Goal: Book appointment/travel/reservation

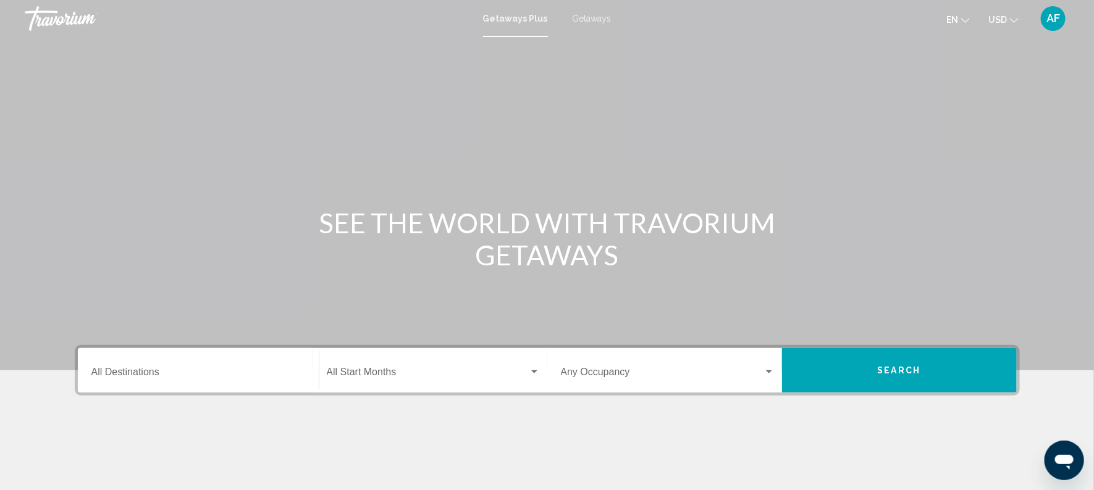
click at [598, 15] on span "Getaways" at bounding box center [591, 19] width 39 height 10
click at [159, 374] on input "Destination All Destinations" at bounding box center [198, 374] width 214 height 11
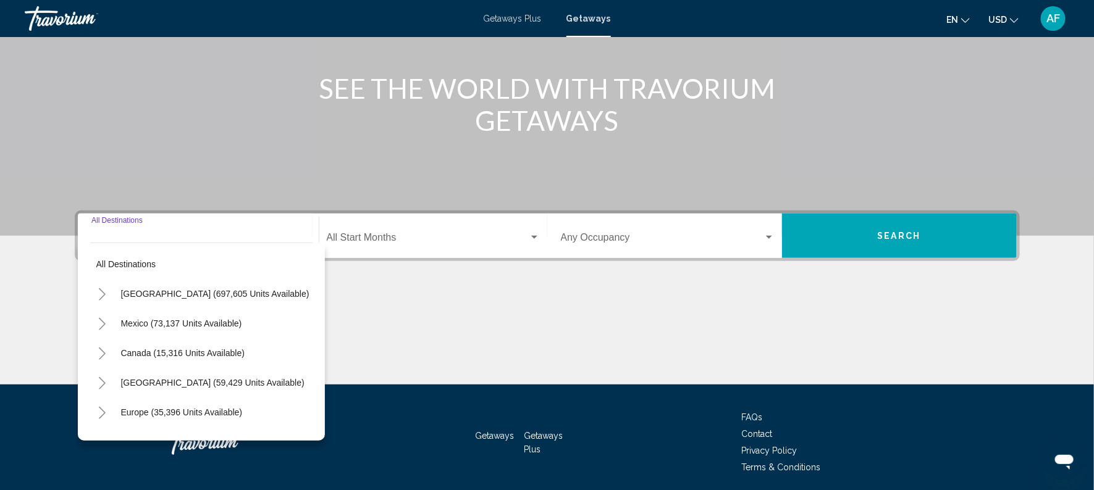
scroll to position [179, 0]
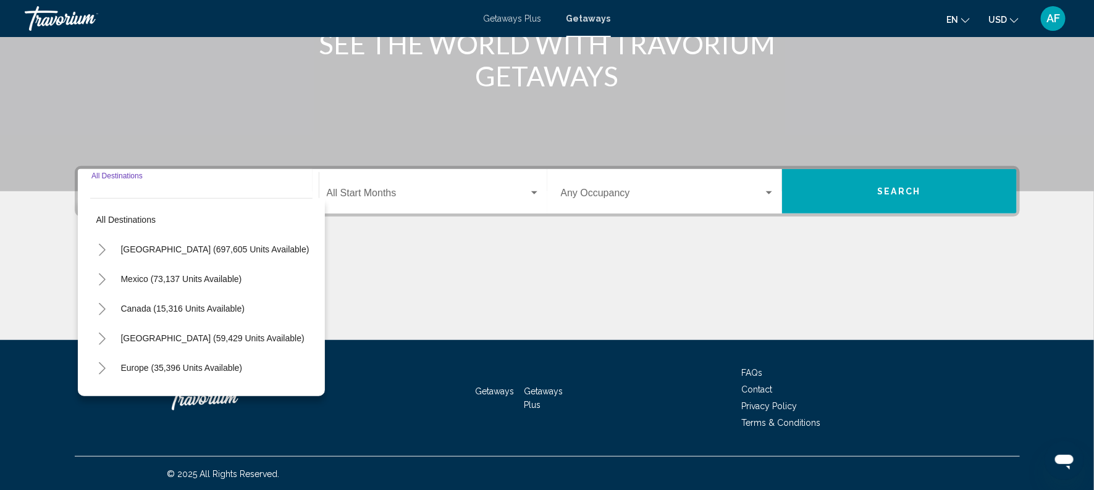
click at [98, 275] on icon "Toggle Mexico (73,137 units available)" at bounding box center [102, 280] width 9 height 12
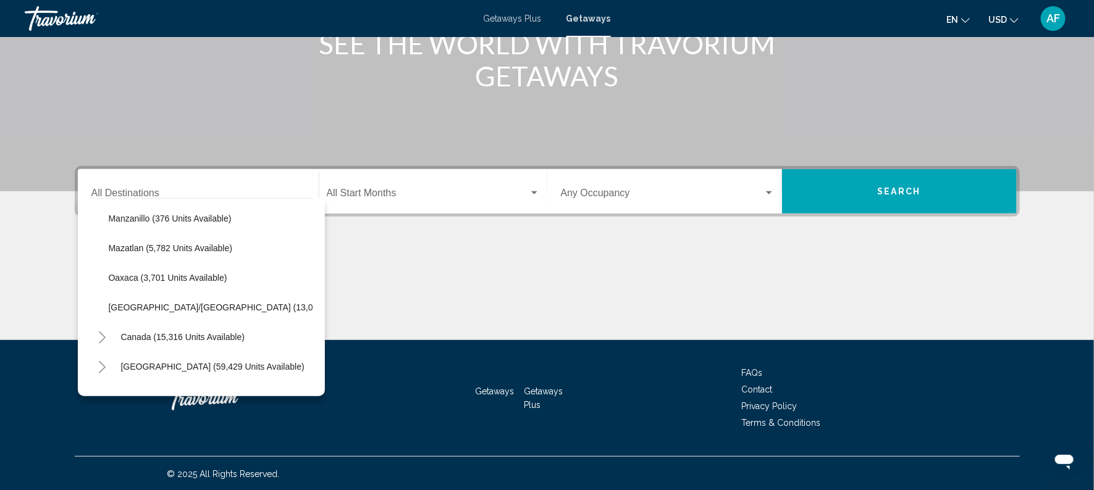
scroll to position [270, 0]
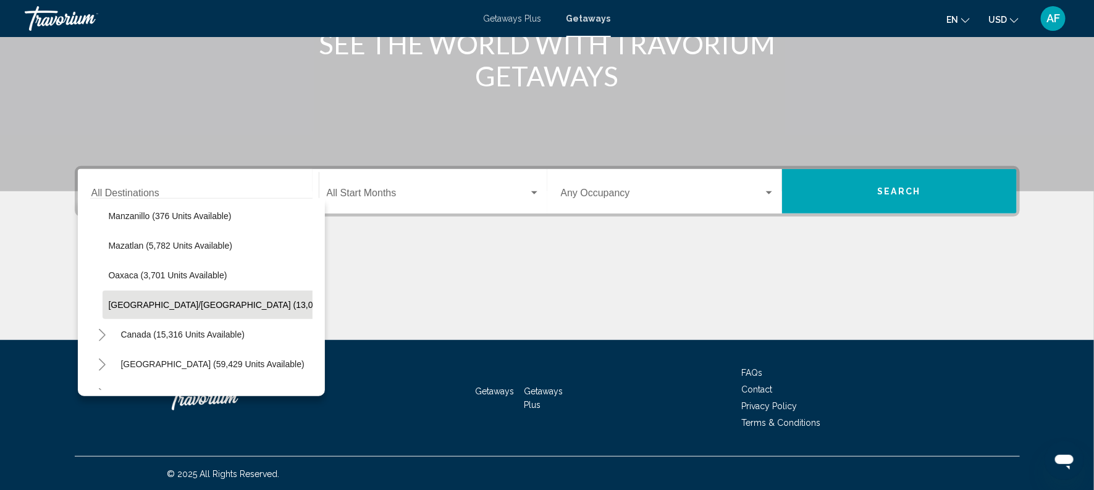
click at [277, 308] on span "Puerto Vallarta/Jalisco (13,032 units available)" at bounding box center [247, 305] width 276 height 10
type input "**********"
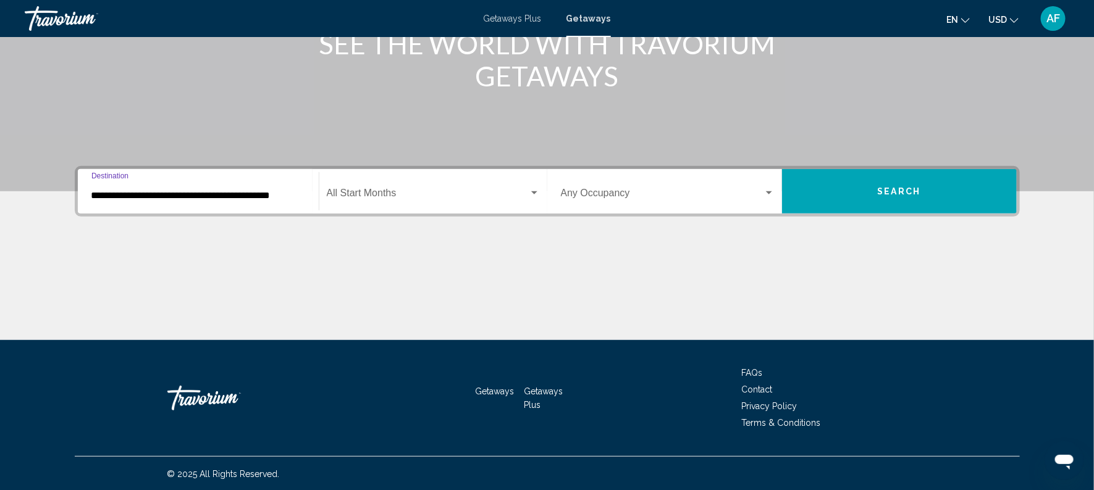
click at [382, 191] on span "Search widget" at bounding box center [428, 195] width 202 height 11
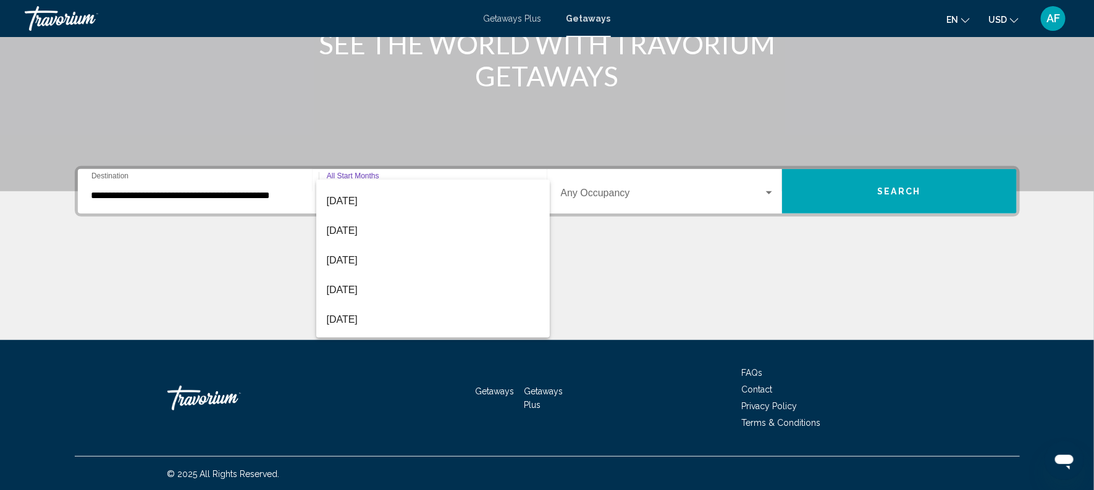
scroll to position [87, 0]
click at [384, 261] on span "[DATE]" at bounding box center [432, 256] width 213 height 30
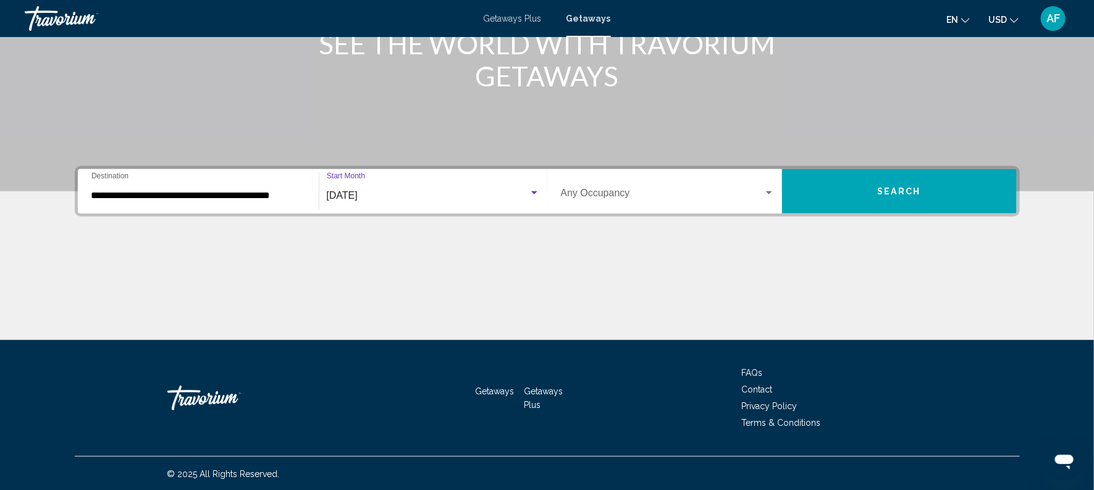
click at [1018, 110] on div "Main content" at bounding box center [547, 6] width 1094 height 371
click at [912, 175] on button "Search" at bounding box center [899, 191] width 235 height 44
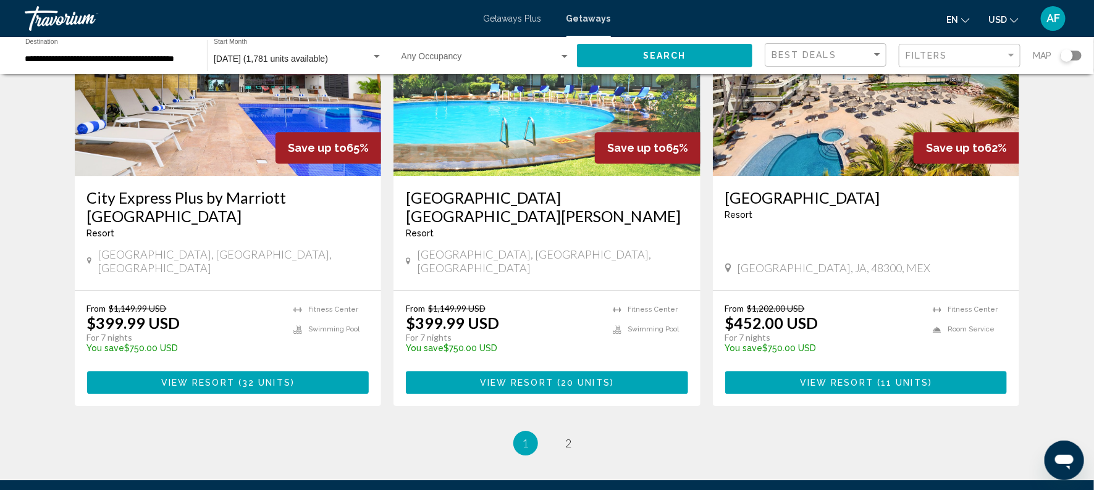
scroll to position [1513, 0]
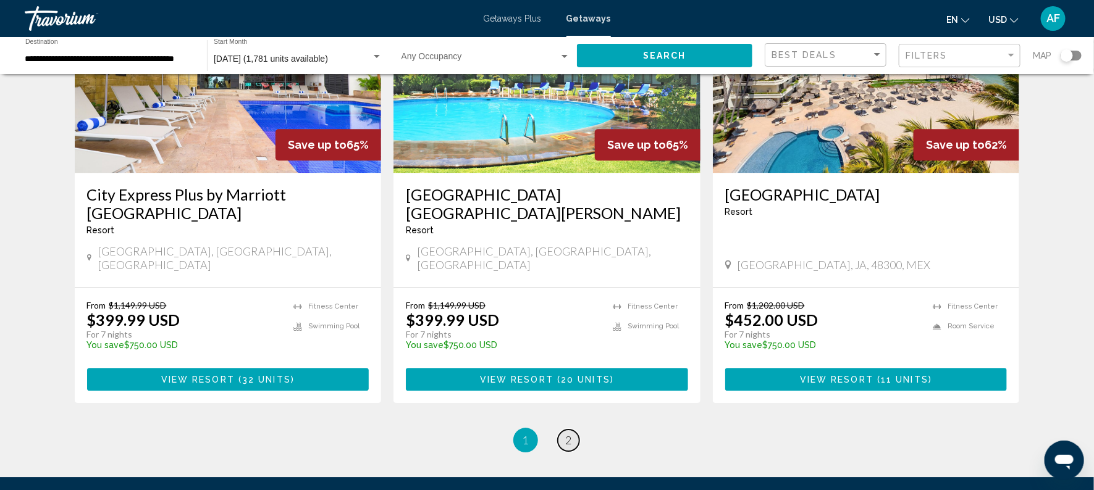
click at [568, 430] on link "page 2" at bounding box center [569, 441] width 22 height 22
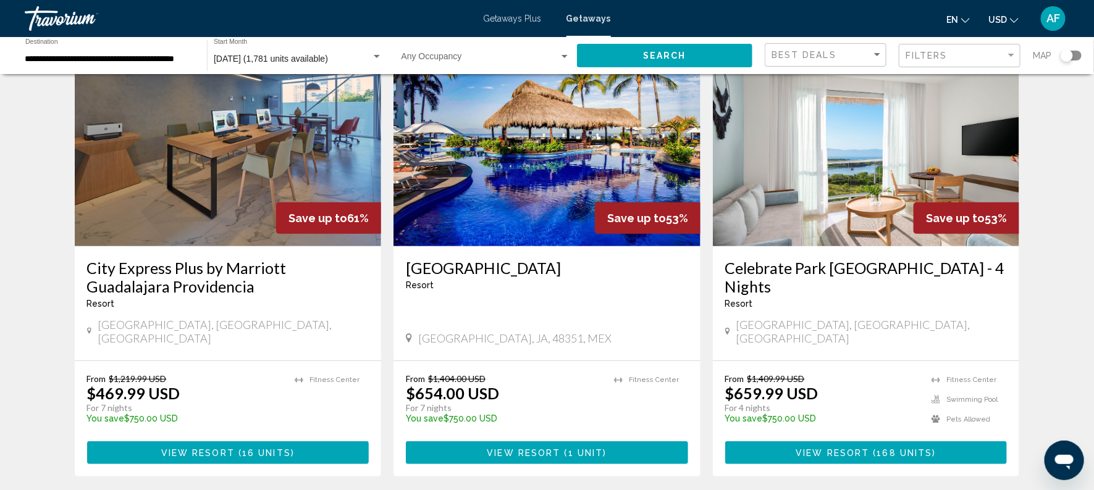
scroll to position [91, 0]
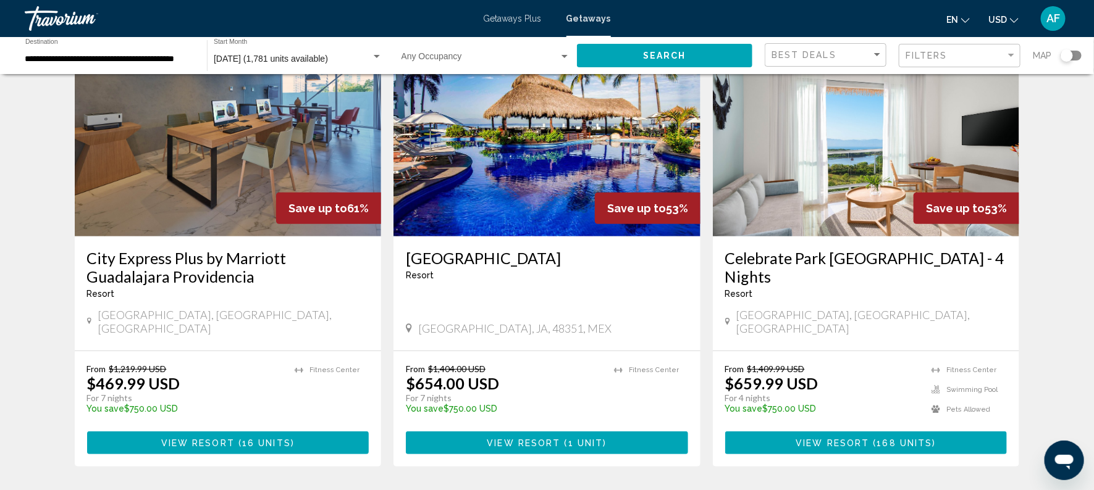
click at [611, 256] on h3 "Plaza Pelicanos Grand Beach Resort" at bounding box center [547, 258] width 282 height 19
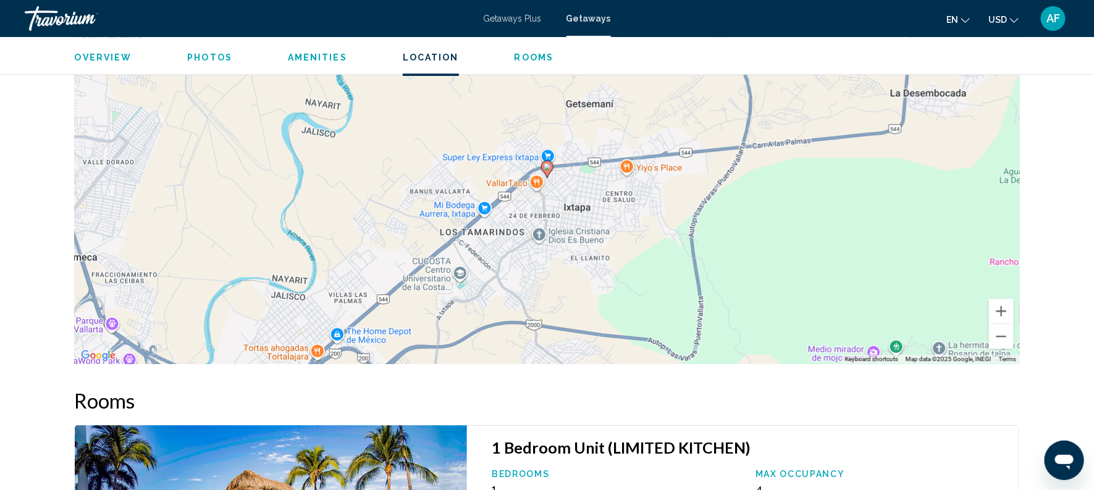
scroll to position [1525, 0]
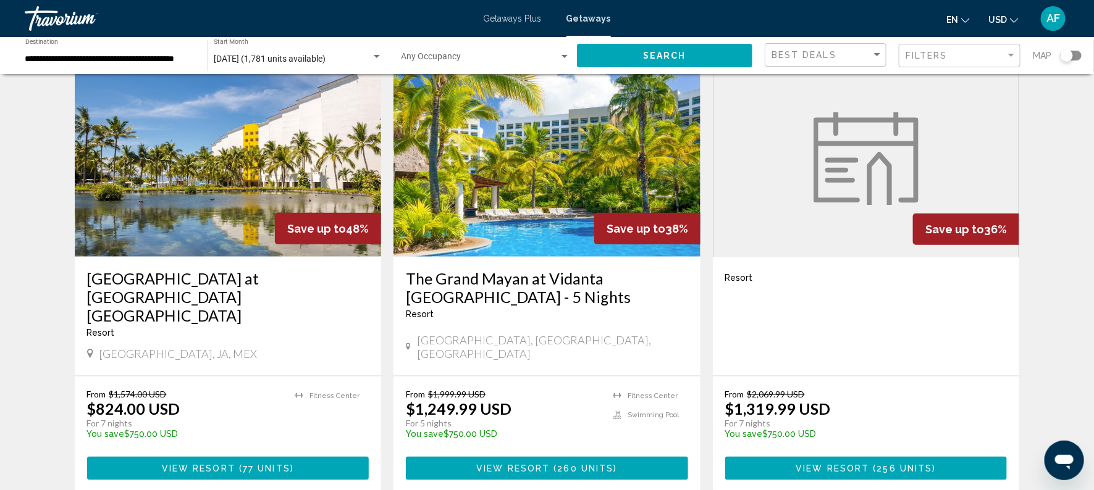
scroll to position [524, 0]
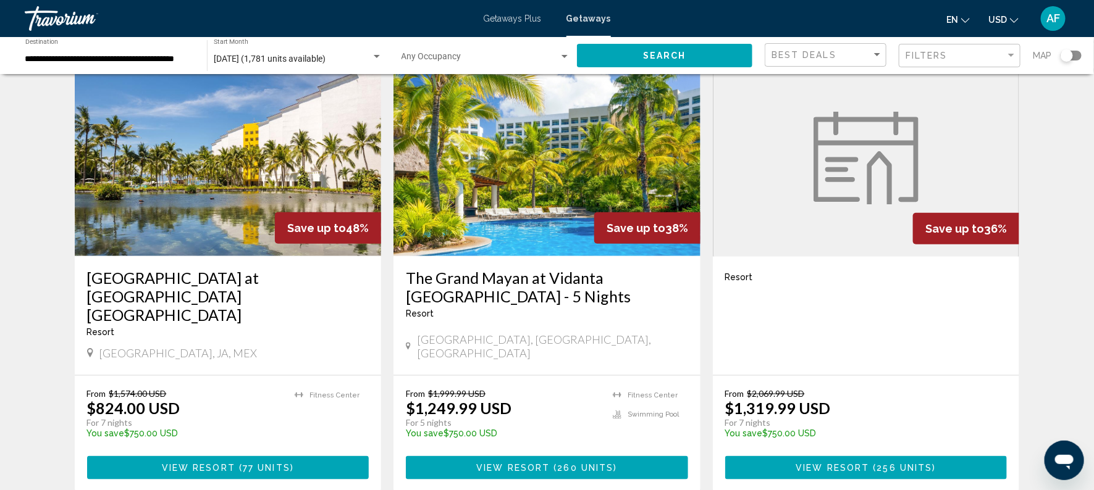
click at [201, 464] on span "View Resort" at bounding box center [198, 469] width 73 height 10
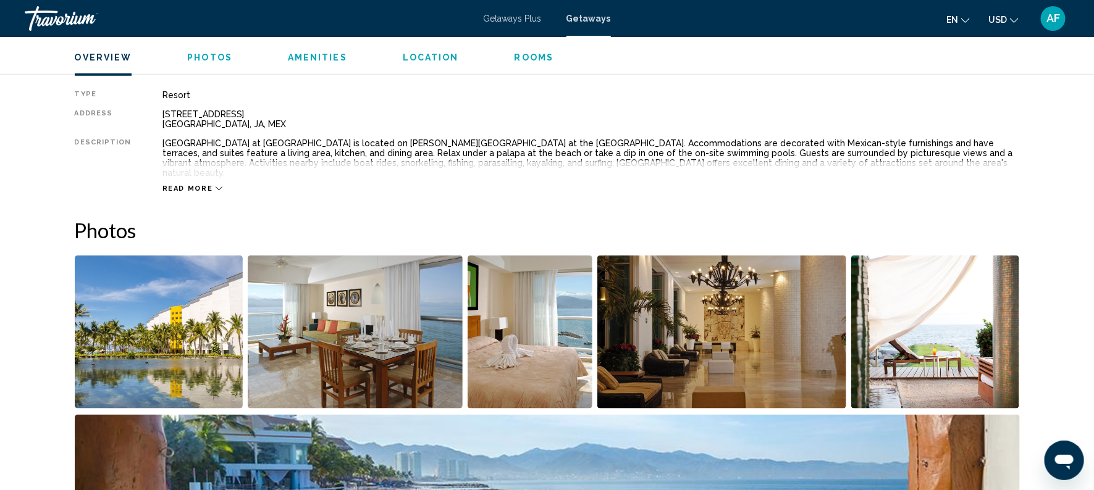
scroll to position [400, 0]
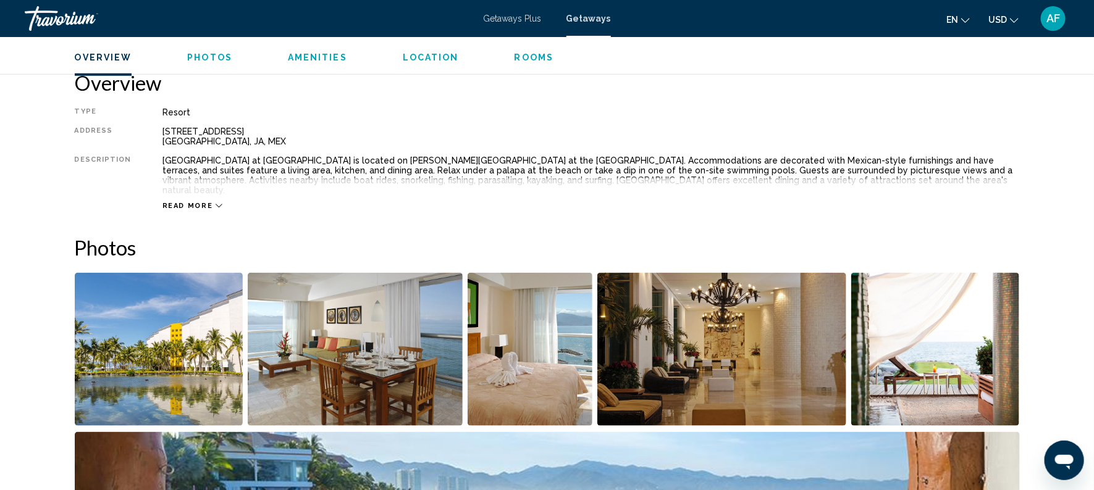
click at [198, 202] on span "Read more" at bounding box center [187, 206] width 51 height 8
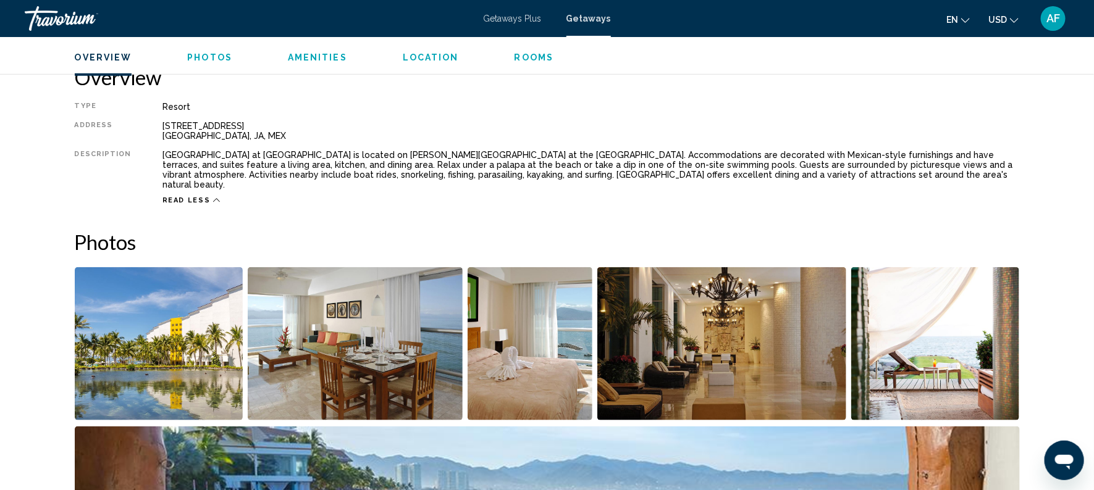
scroll to position [413, 0]
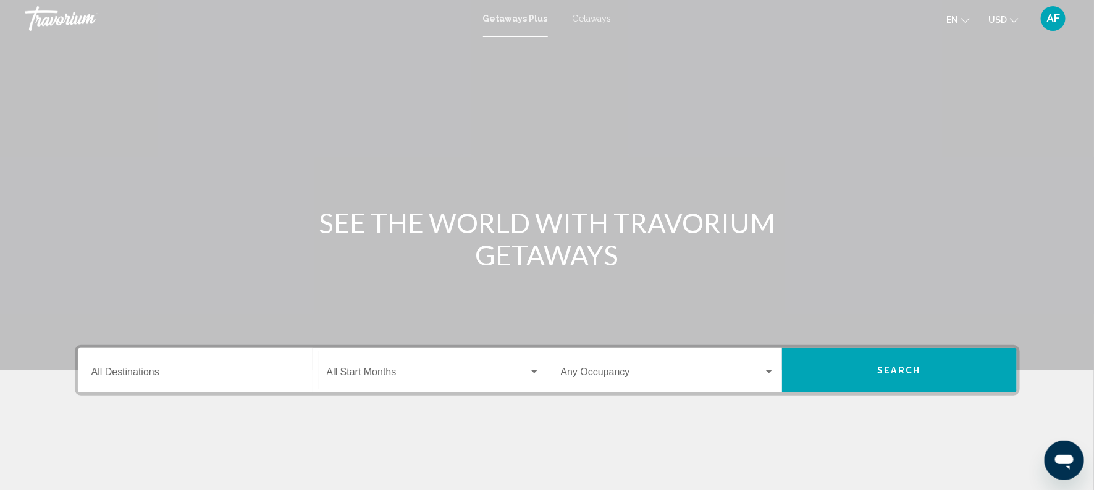
click at [581, 20] on span "Getaways" at bounding box center [591, 19] width 39 height 10
click at [152, 377] on input "Destination All Destinations" at bounding box center [198, 374] width 214 height 11
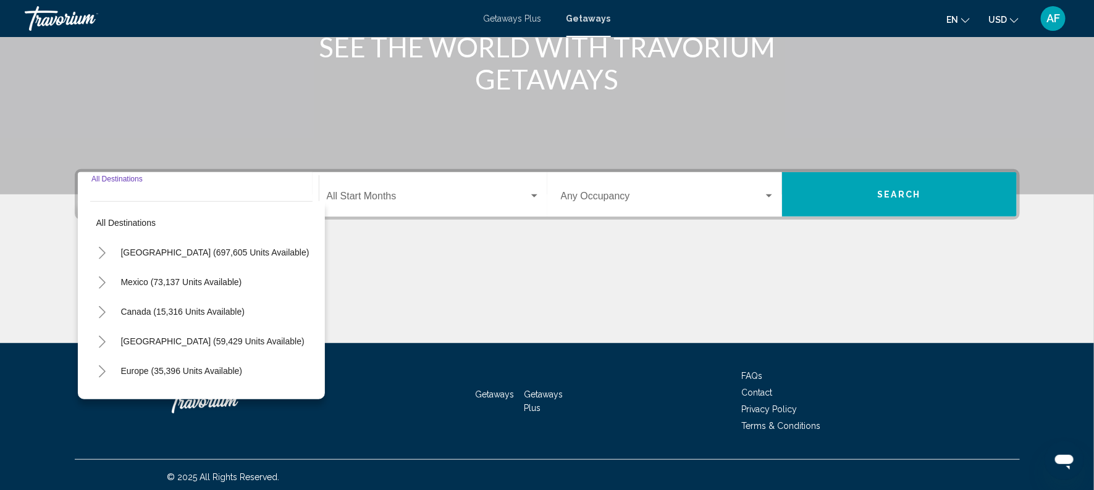
scroll to position [179, 0]
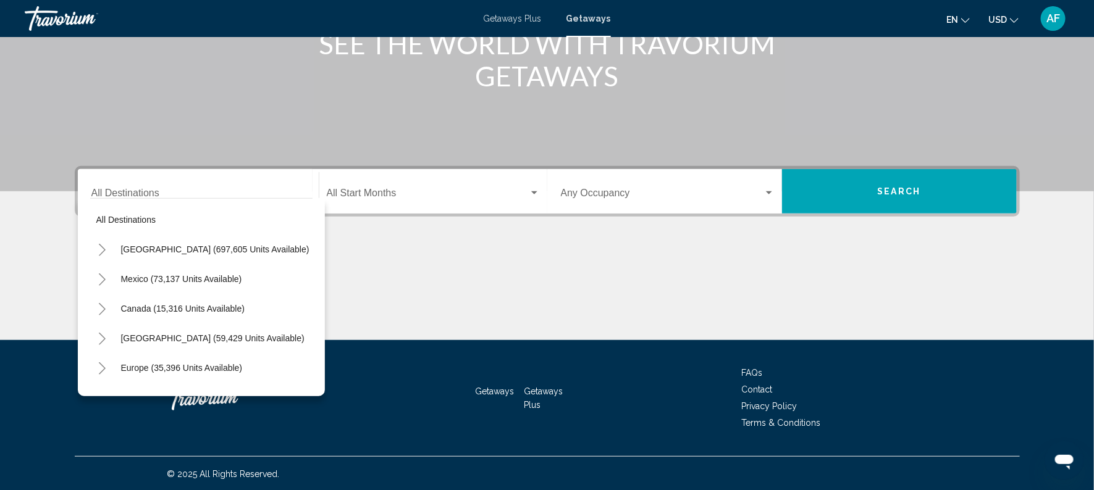
drag, startPoint x: 311, startPoint y: 273, endPoint x: 323, endPoint y: 330, distance: 58.6
click at [323, 330] on div "All destinations [GEOGRAPHIC_DATA] (697,605 units available) [GEOGRAPHIC_DATA] …" at bounding box center [201, 297] width 247 height 198
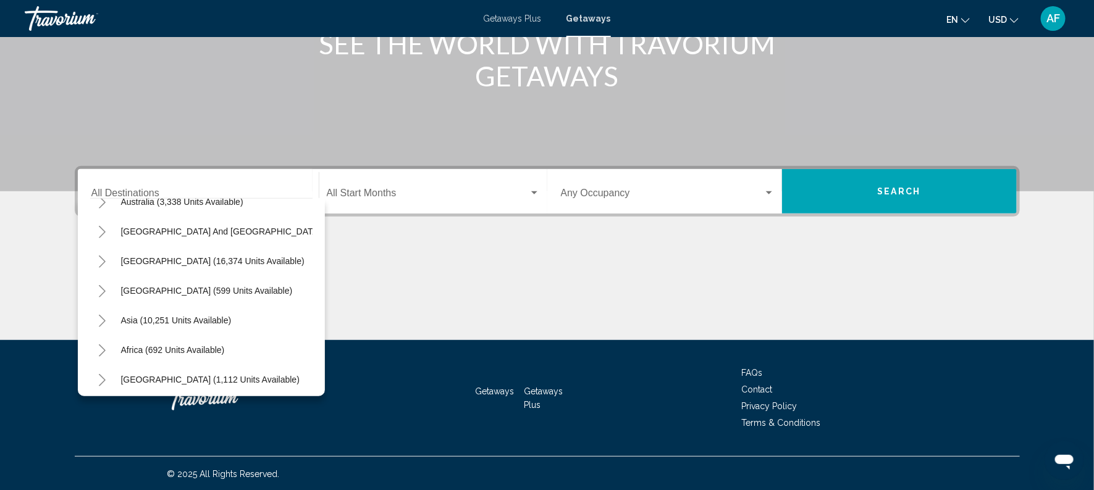
scroll to position [199, 0]
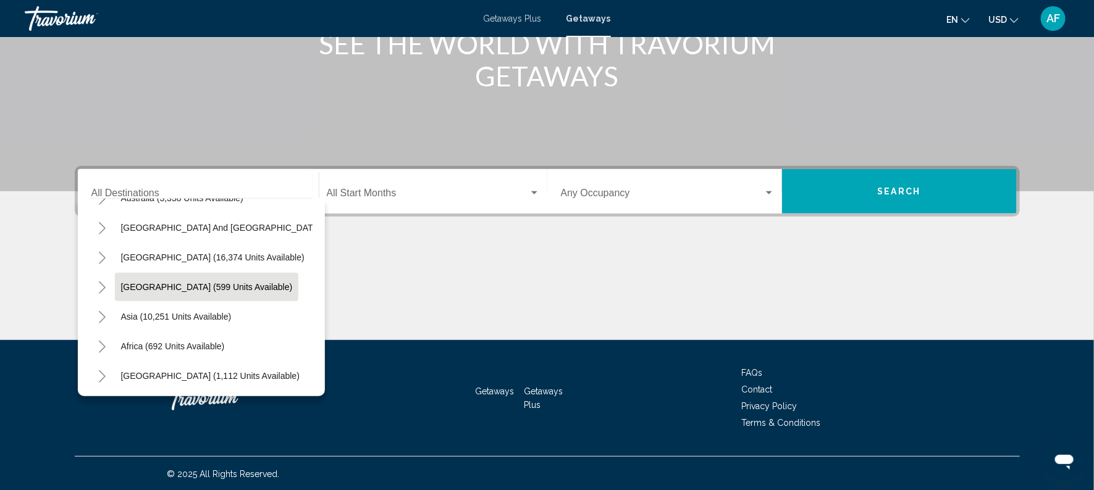
click at [199, 282] on span "[GEOGRAPHIC_DATA] (599 units available)" at bounding box center [207, 287] width 172 height 10
type input "**********"
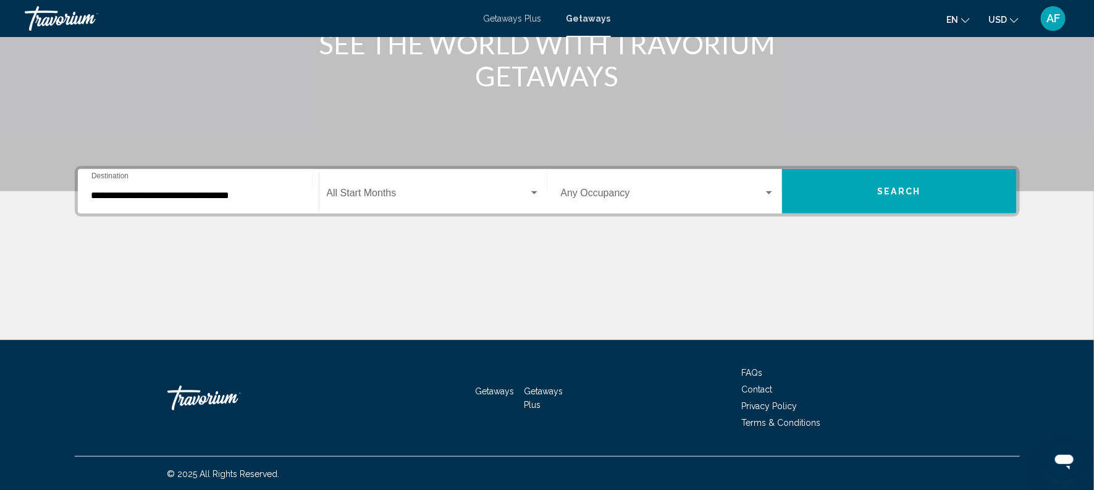
click at [426, 184] on div "Start Month All Start Months" at bounding box center [433, 191] width 213 height 39
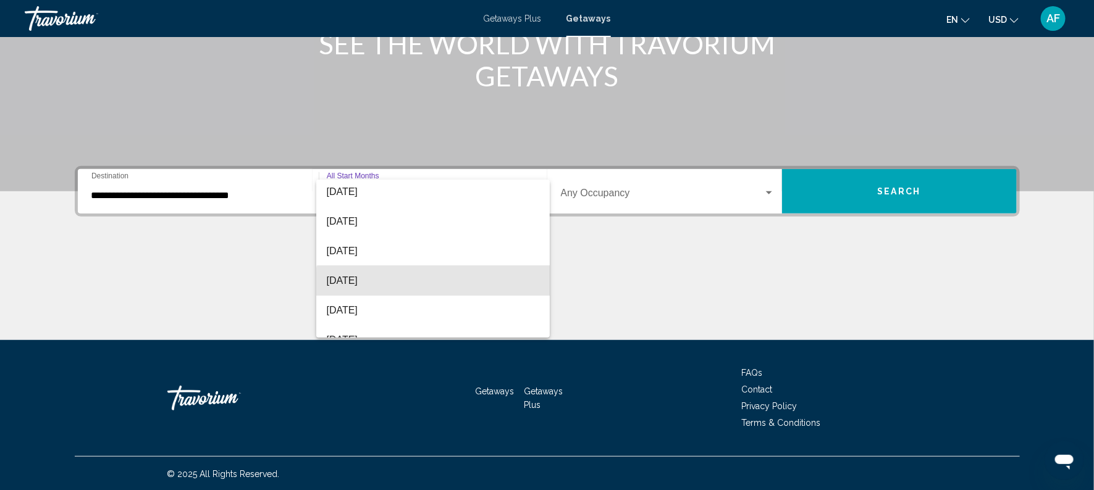
scroll to position [90, 0]
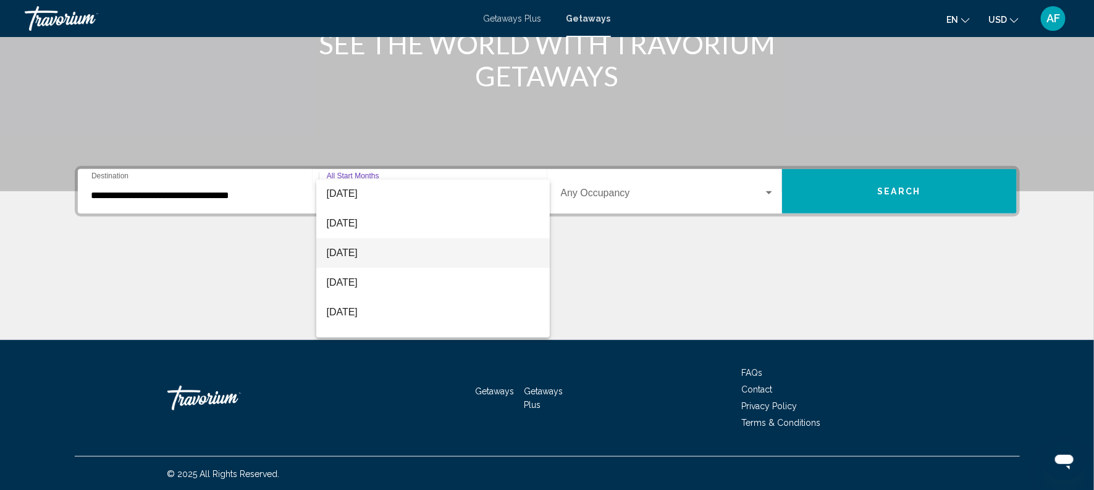
click at [342, 252] on span "[DATE]" at bounding box center [432, 253] width 213 height 30
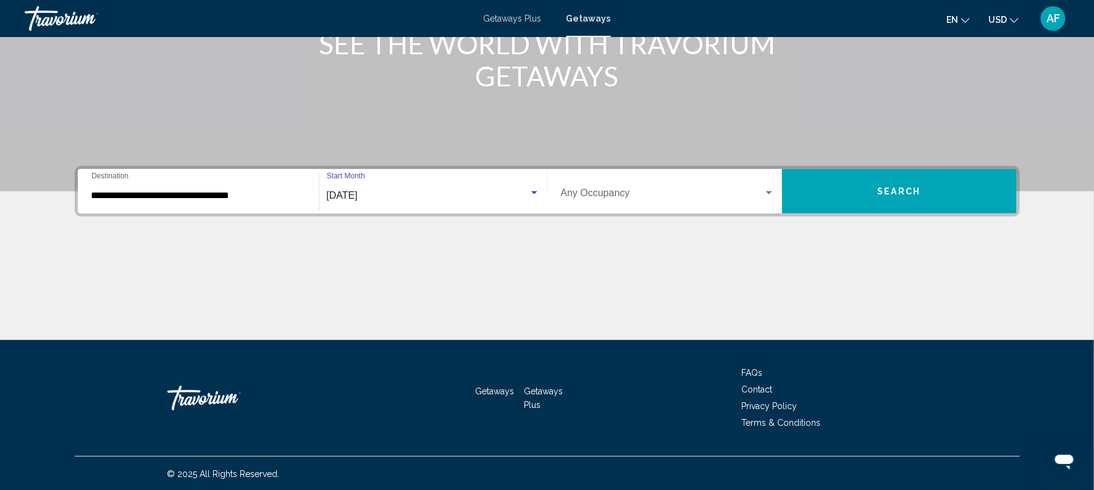
click at [838, 193] on button "Search" at bounding box center [899, 191] width 235 height 44
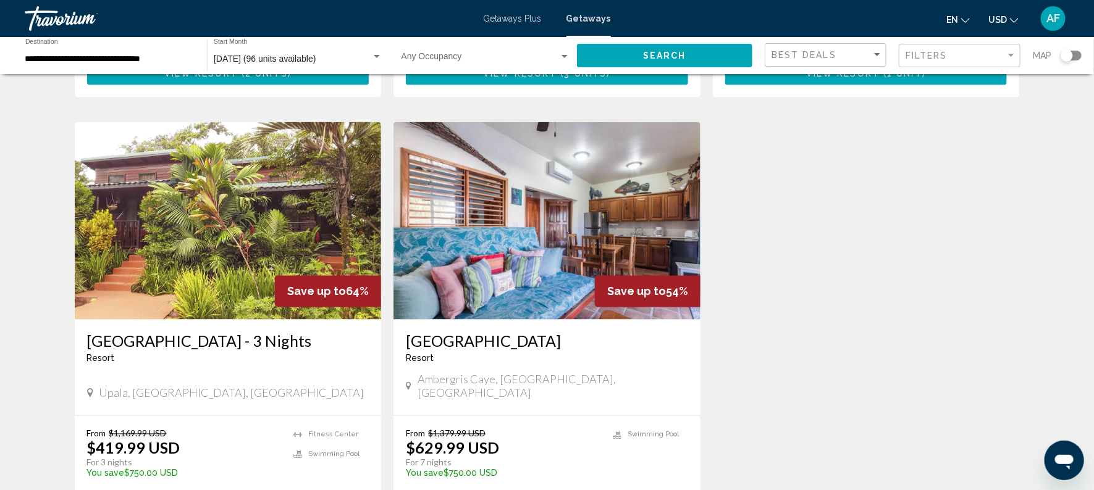
scroll to position [887, 0]
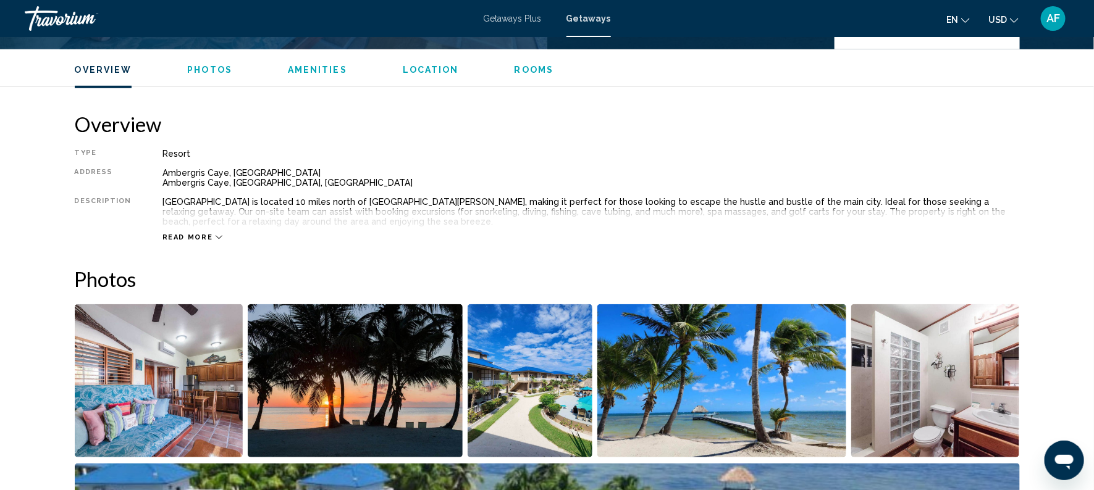
scroll to position [338, 0]
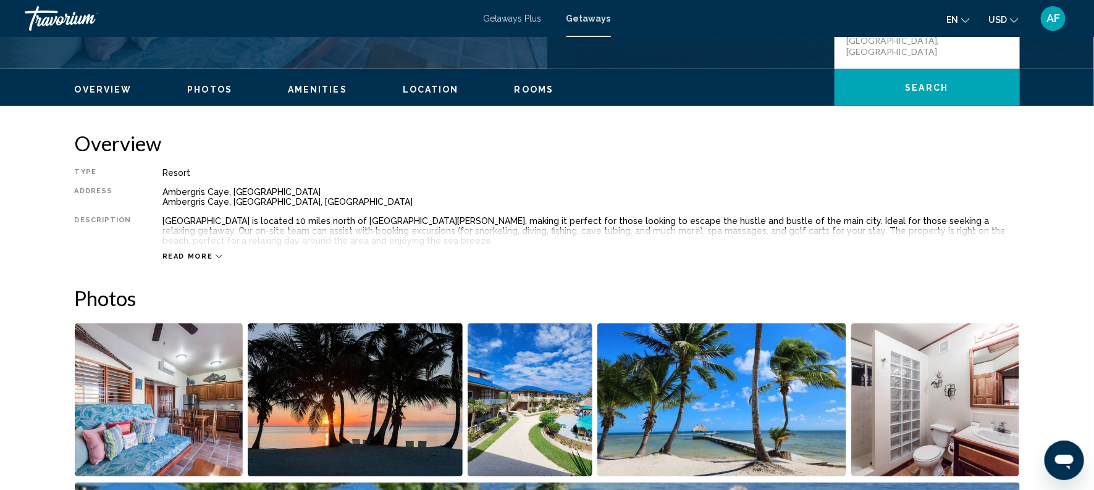
click at [169, 255] on span "Read more" at bounding box center [187, 257] width 51 height 8
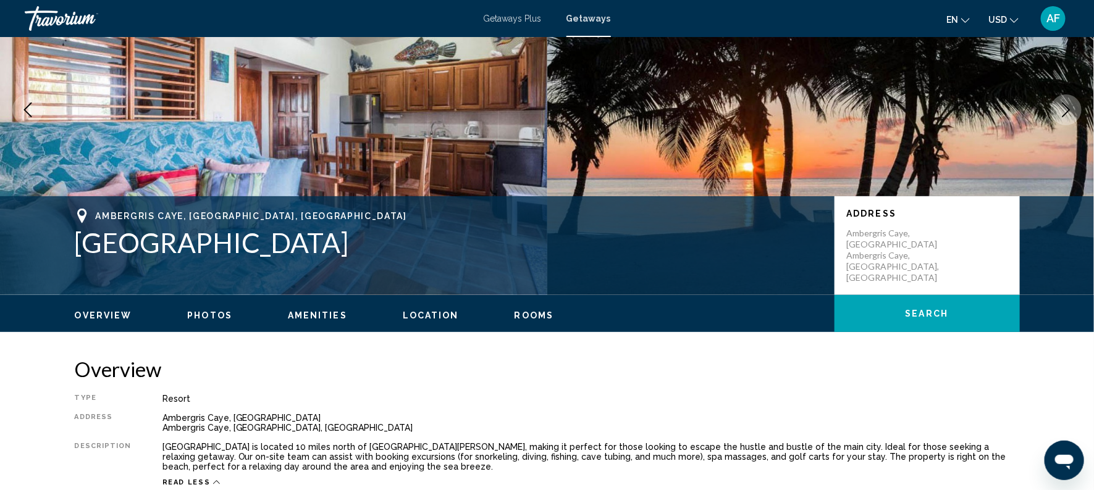
scroll to position [0, 0]
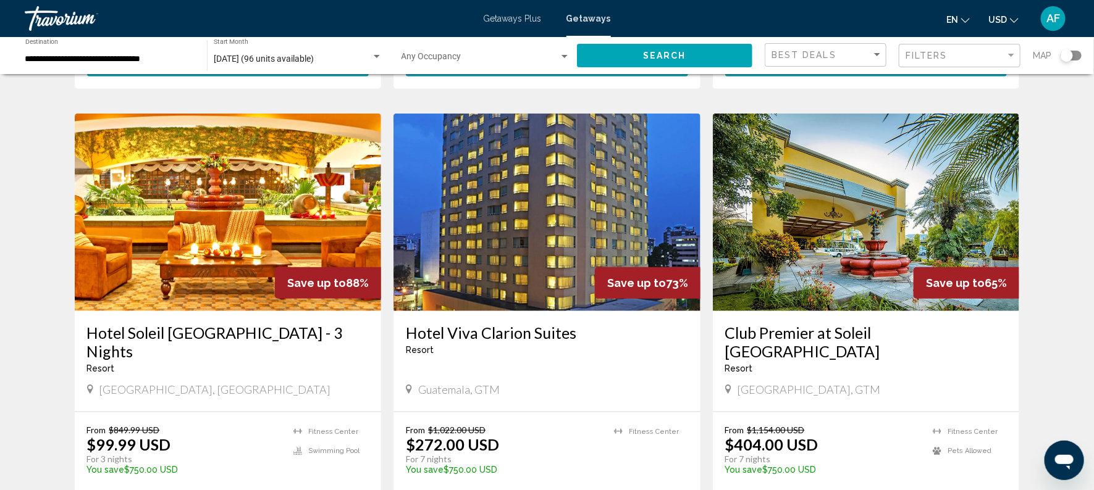
scroll to position [452, 0]
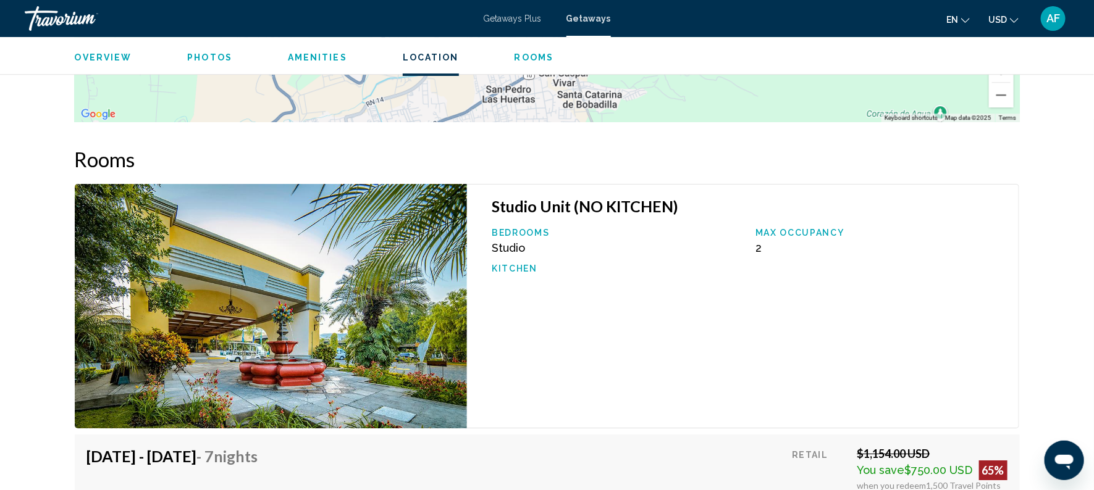
scroll to position [1732, 0]
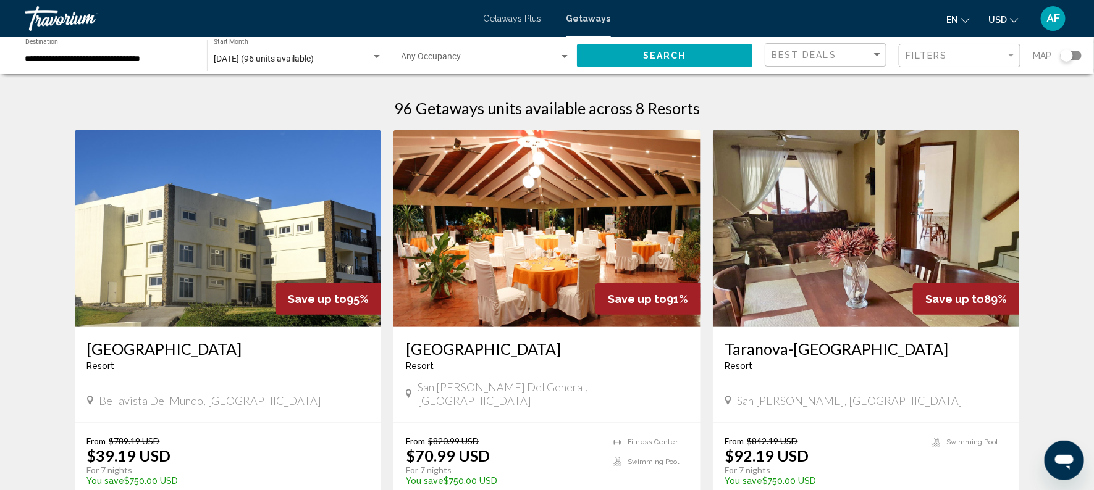
click at [769, 354] on h3 "Taranova-[GEOGRAPHIC_DATA]" at bounding box center [866, 349] width 282 height 19
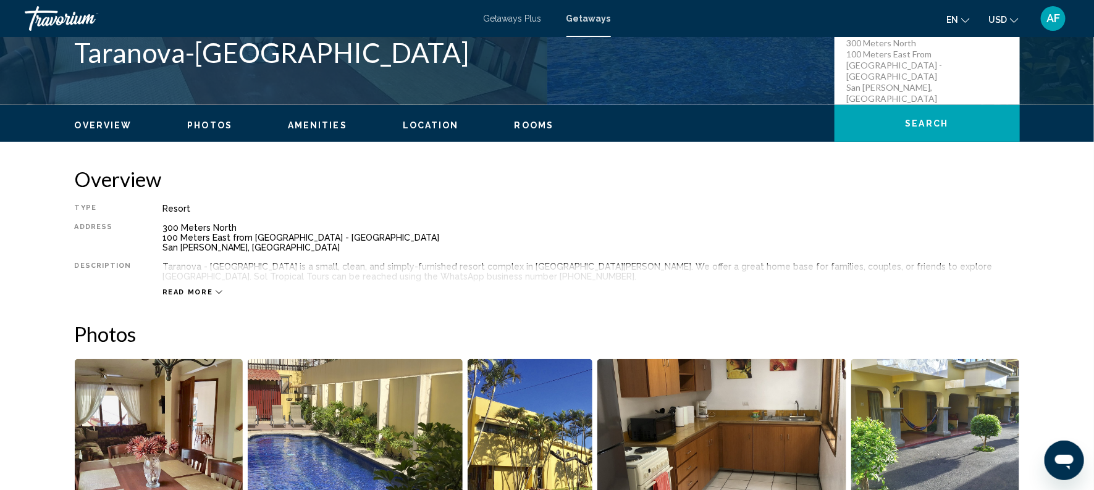
scroll to position [317, 0]
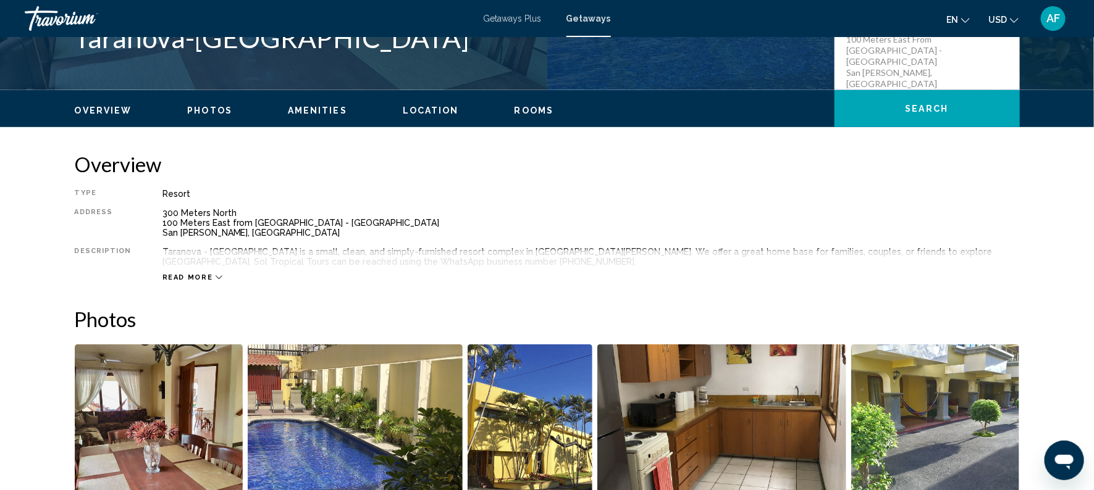
click at [172, 276] on span "Read more" at bounding box center [187, 278] width 51 height 8
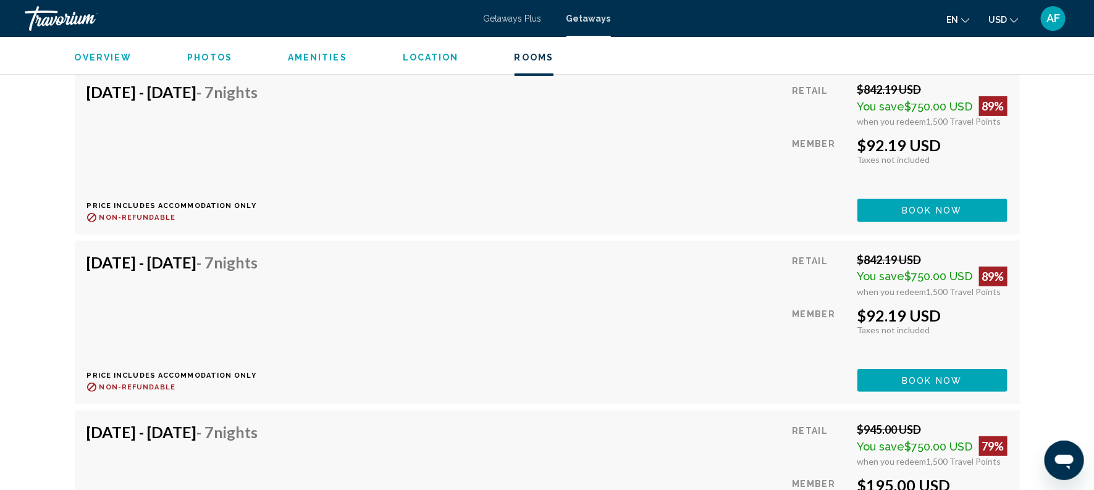
scroll to position [2271, 0]
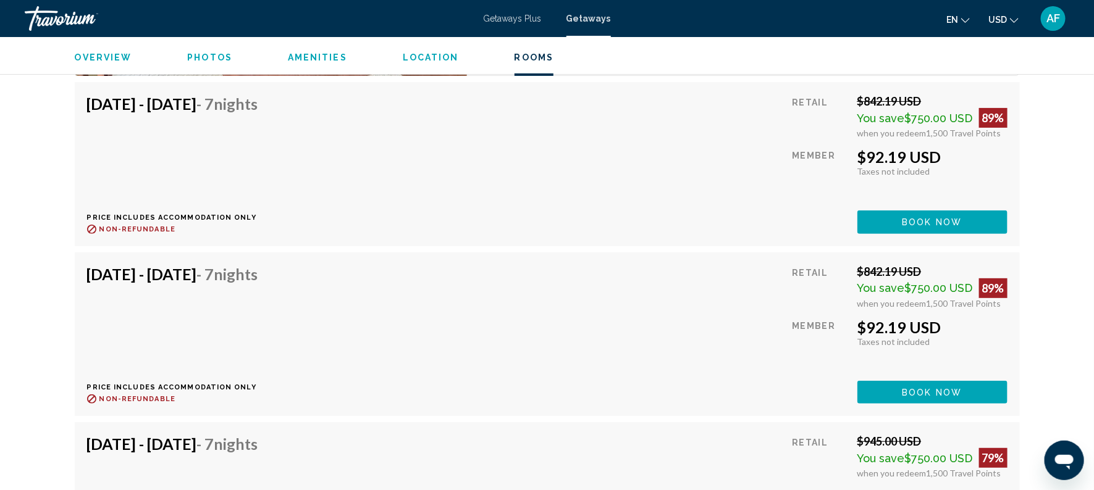
click at [952, 233] on button "Book now" at bounding box center [932, 222] width 150 height 23
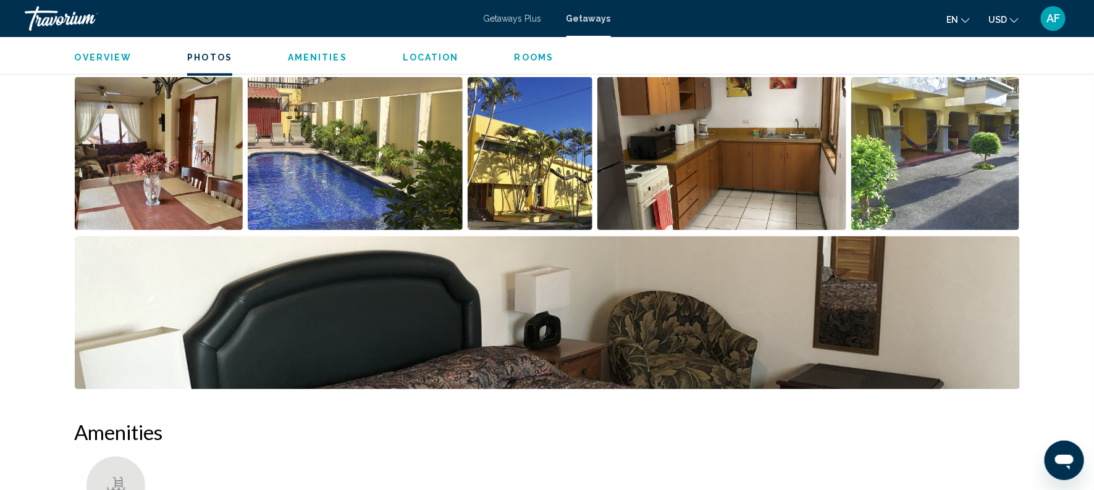
scroll to position [589, 0]
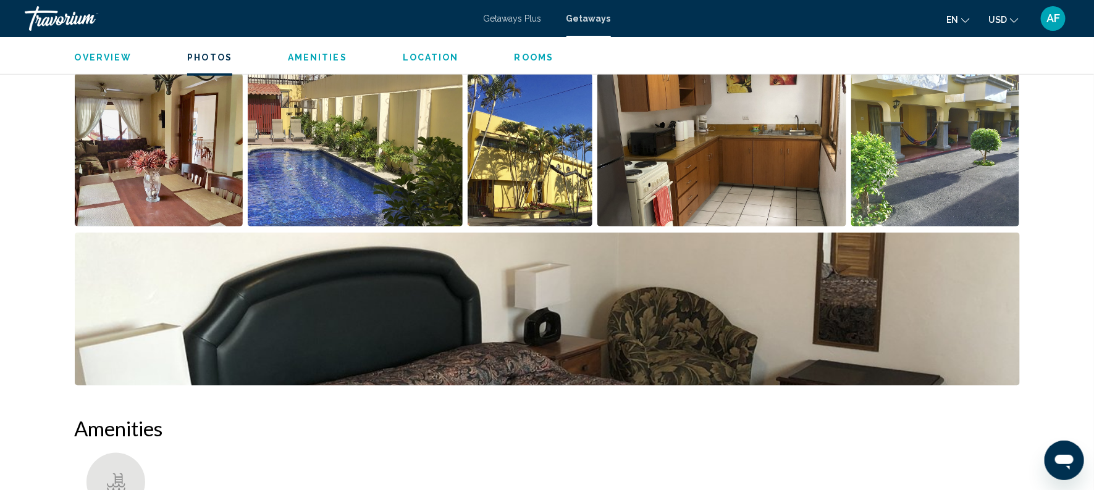
click at [644, 330] on img "Open full-screen image slider" at bounding box center [547, 309] width 945 height 153
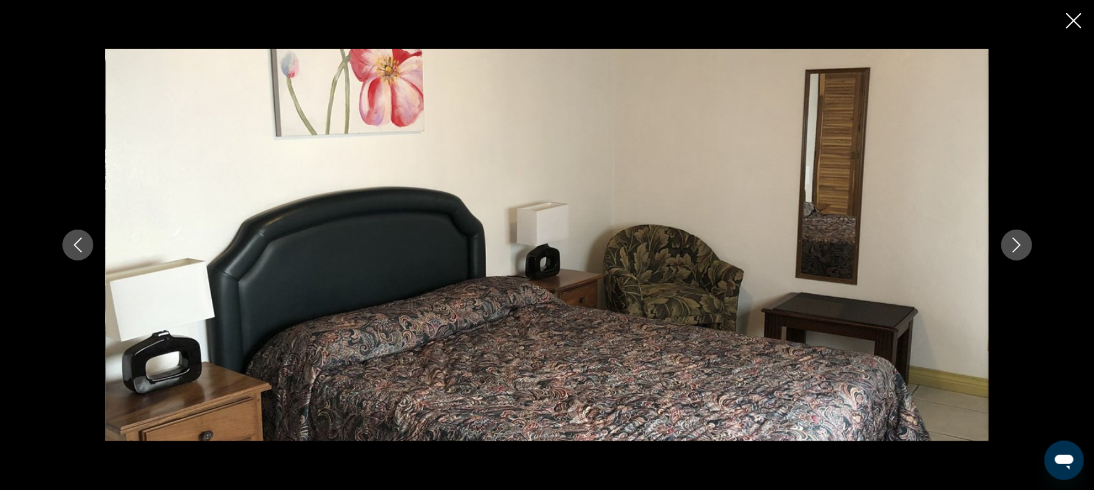
click at [1011, 246] on icon "Next image" at bounding box center [1016, 245] width 15 height 15
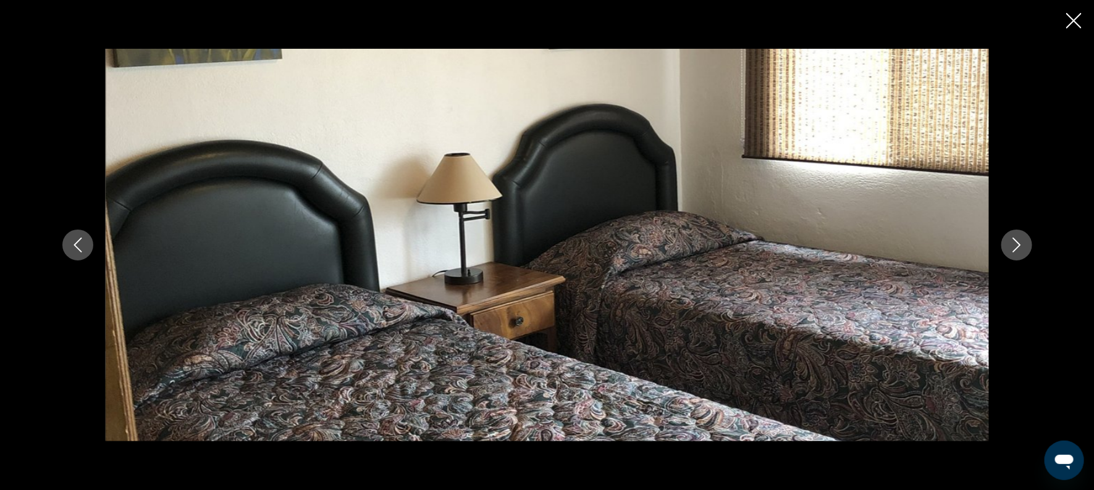
click at [1011, 246] on icon "Next image" at bounding box center [1016, 245] width 15 height 15
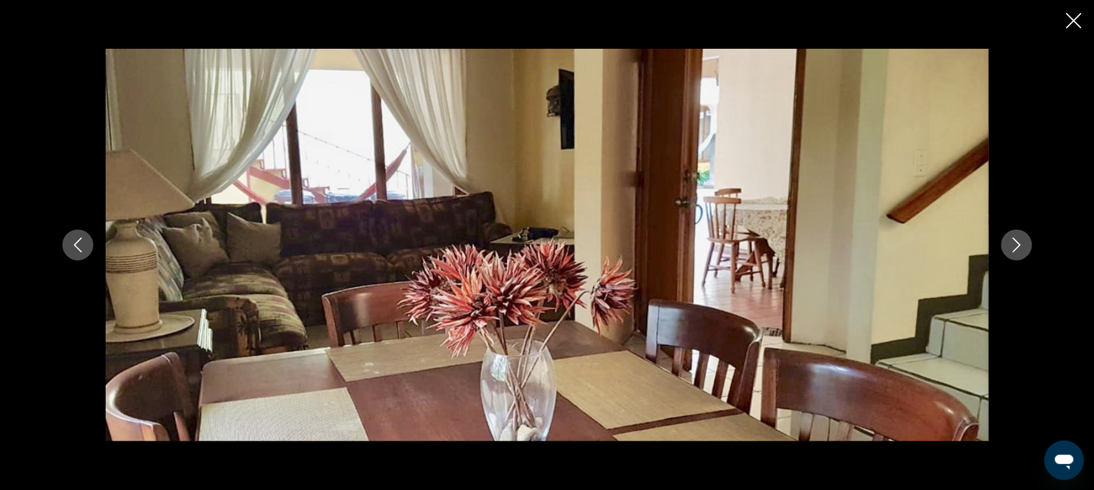
click at [1011, 246] on icon "Next image" at bounding box center [1016, 245] width 15 height 15
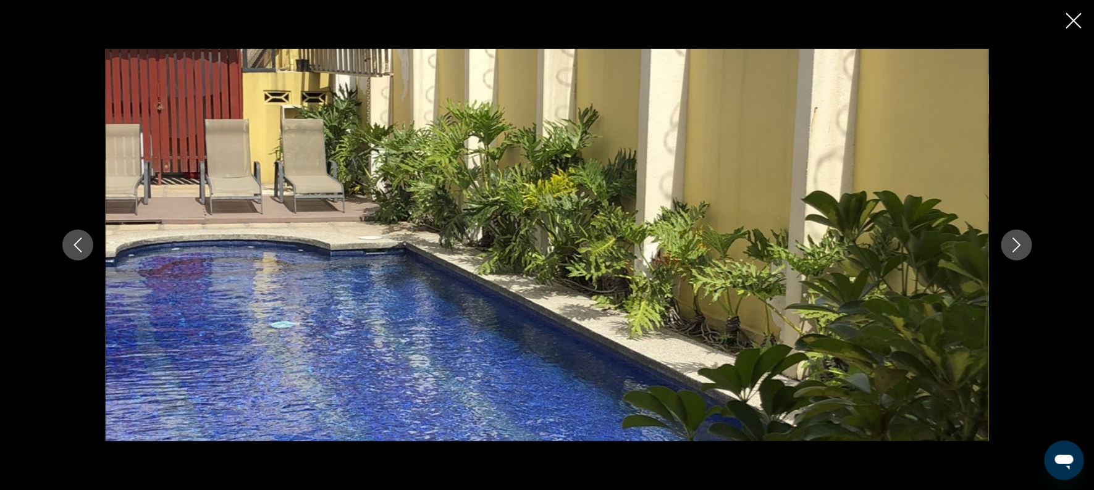
click at [1011, 246] on icon "Next image" at bounding box center [1016, 245] width 15 height 15
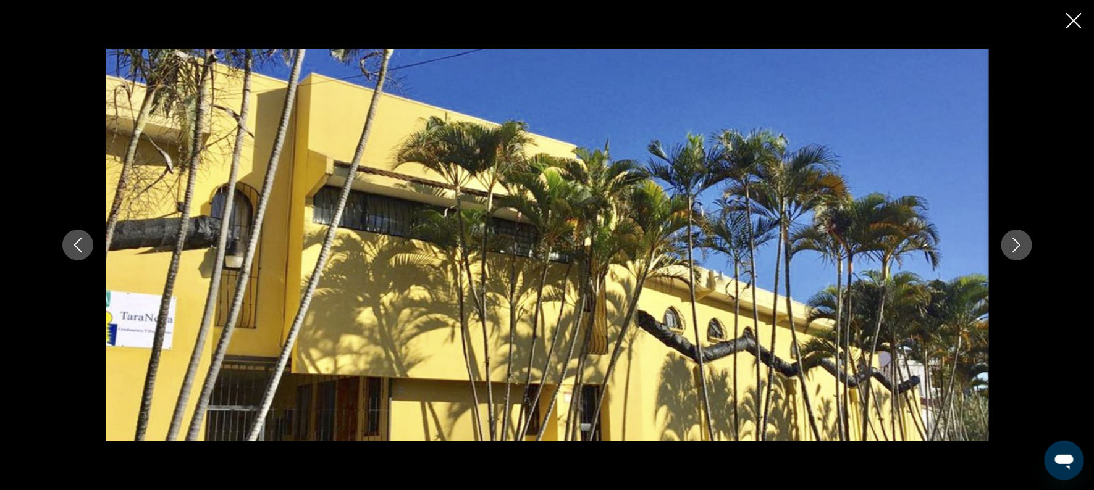
click at [1011, 246] on icon "Next image" at bounding box center [1016, 245] width 15 height 15
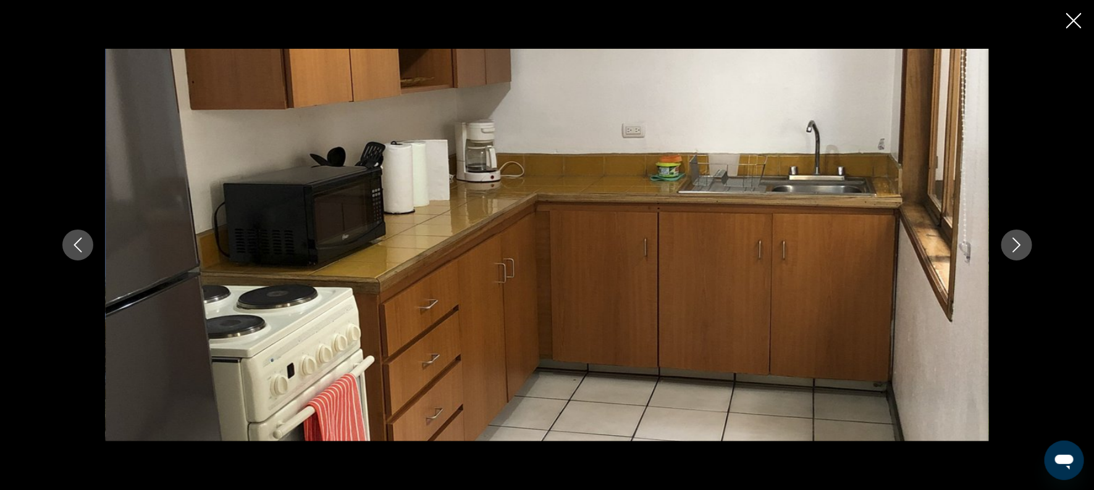
click at [1011, 246] on icon "Next image" at bounding box center [1016, 245] width 15 height 15
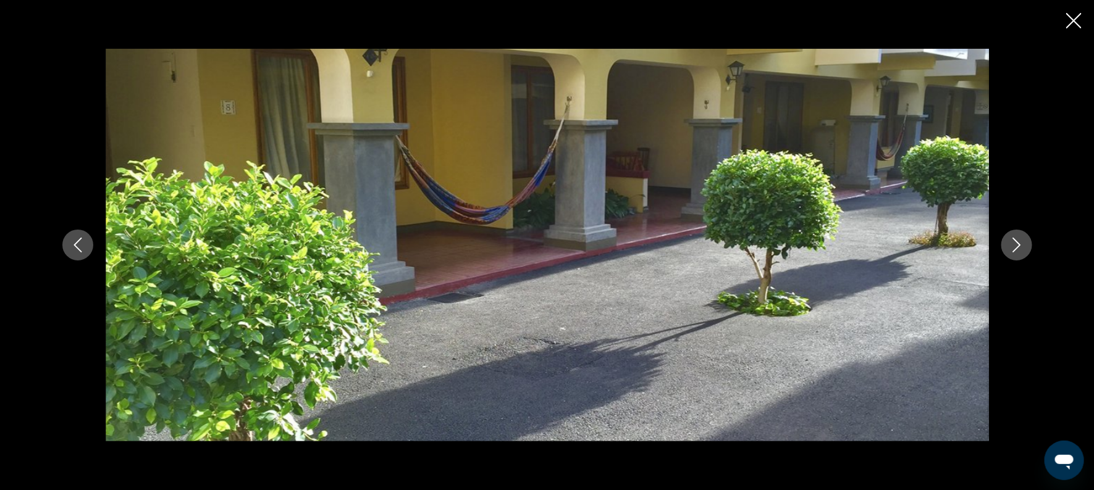
click at [1011, 246] on icon "Next image" at bounding box center [1016, 245] width 15 height 15
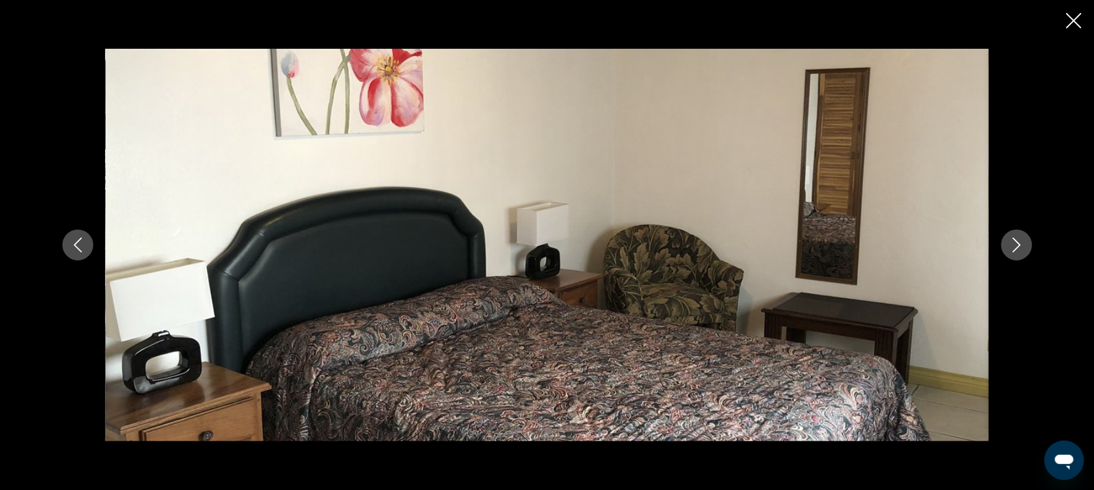
click at [1011, 246] on icon "Next image" at bounding box center [1016, 245] width 15 height 15
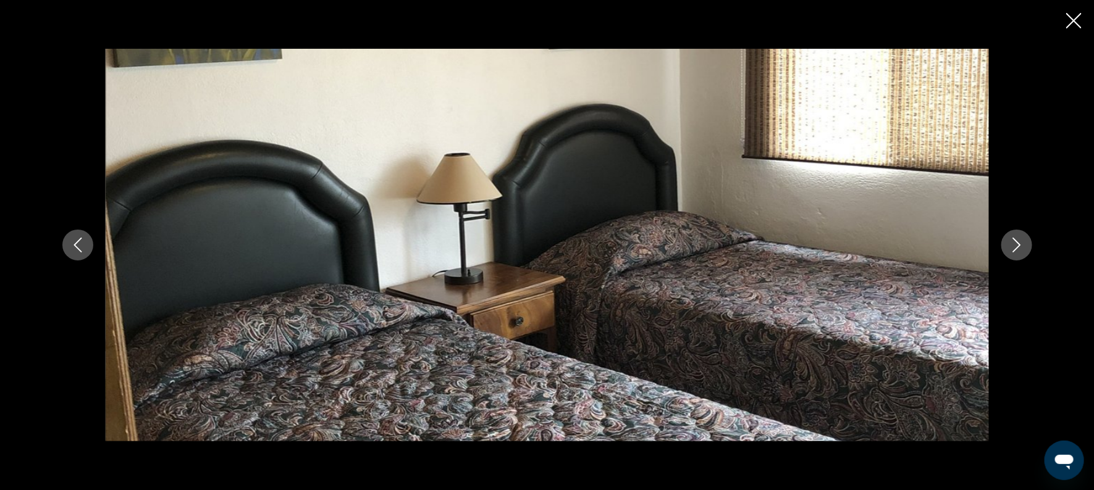
click at [1011, 246] on icon "Next image" at bounding box center [1016, 245] width 15 height 15
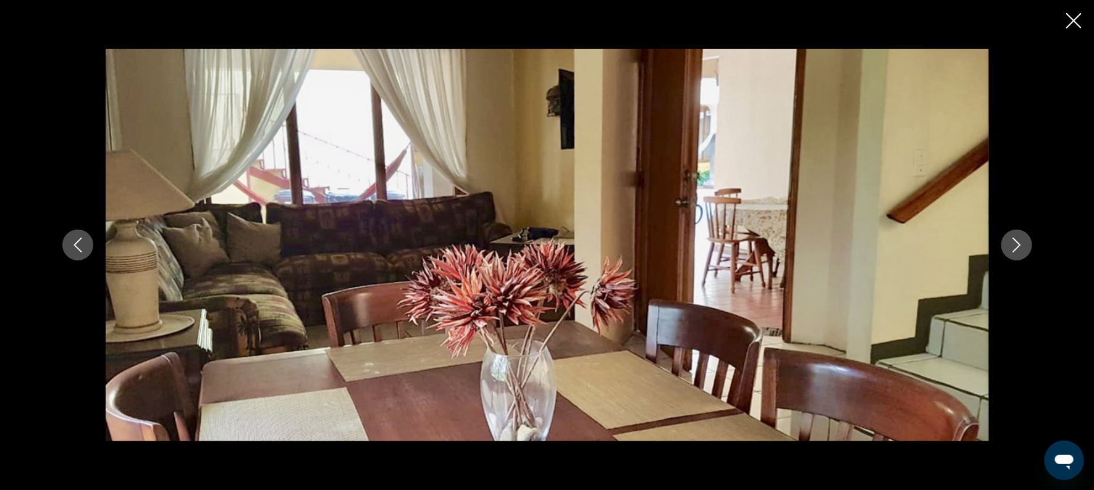
click at [1073, 15] on icon "Close slideshow" at bounding box center [1073, 20] width 15 height 15
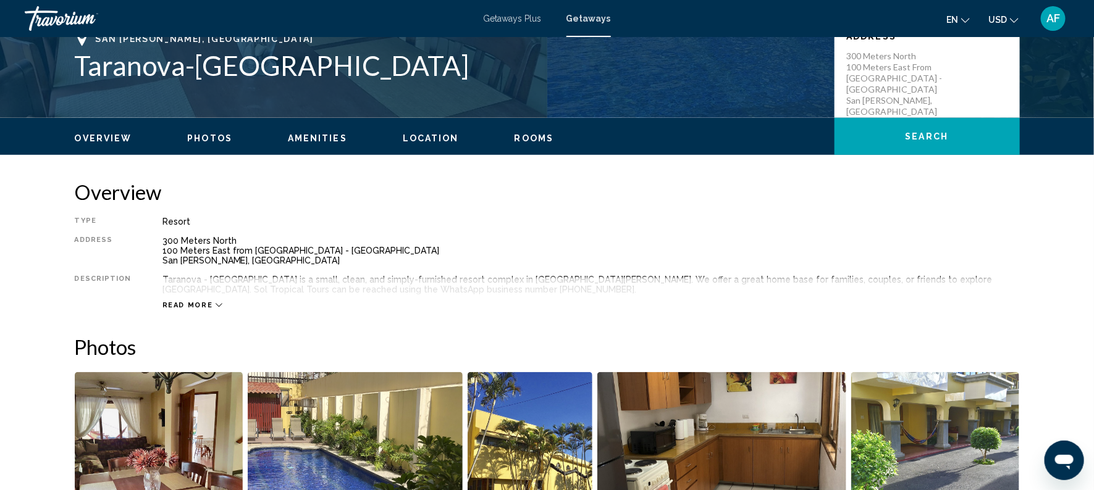
scroll to position [282, 0]
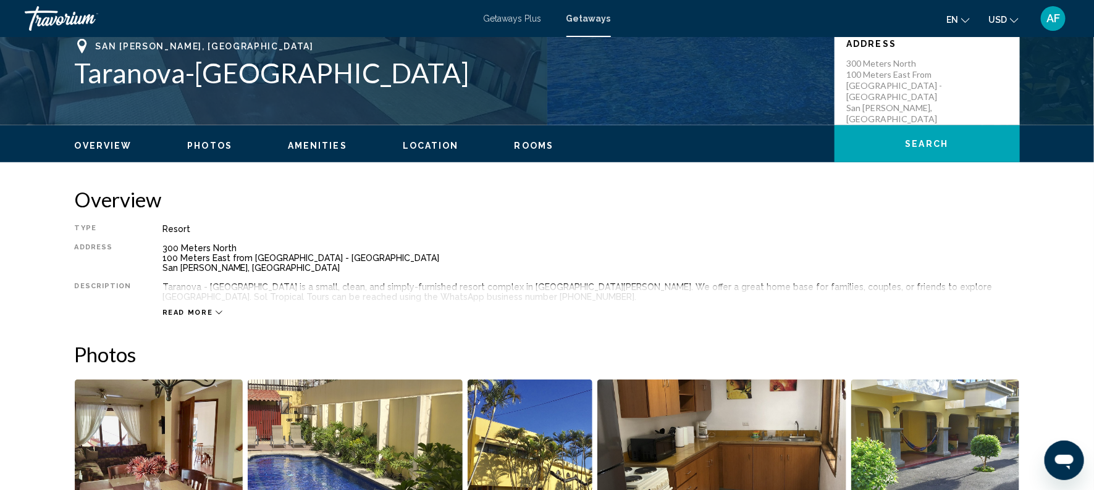
click at [182, 312] on span "Read more" at bounding box center [187, 313] width 51 height 8
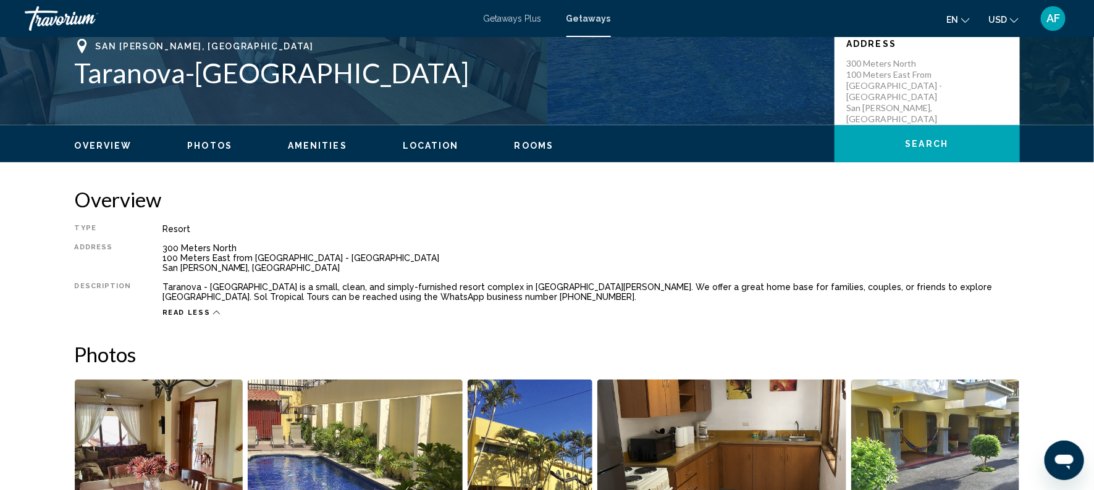
scroll to position [0, 0]
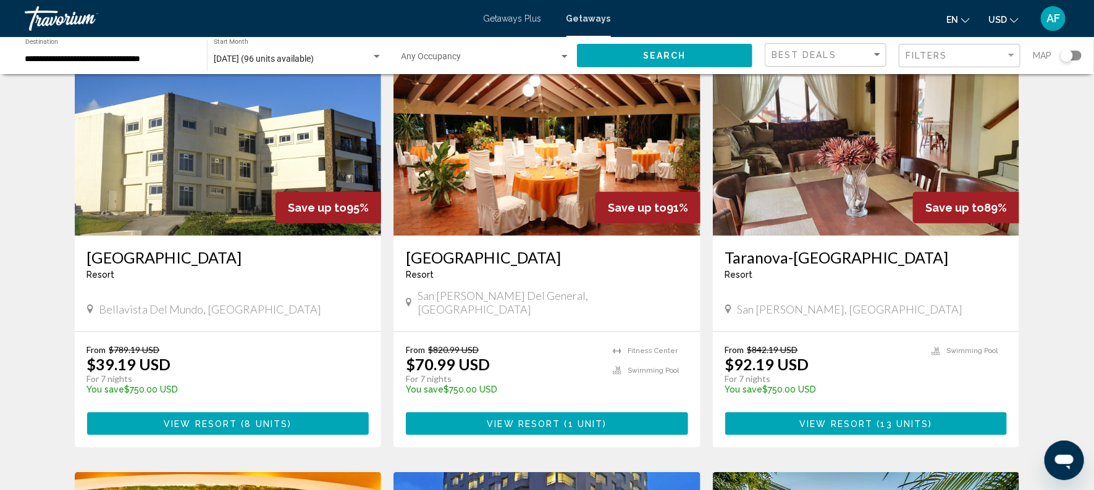
scroll to position [86, 0]
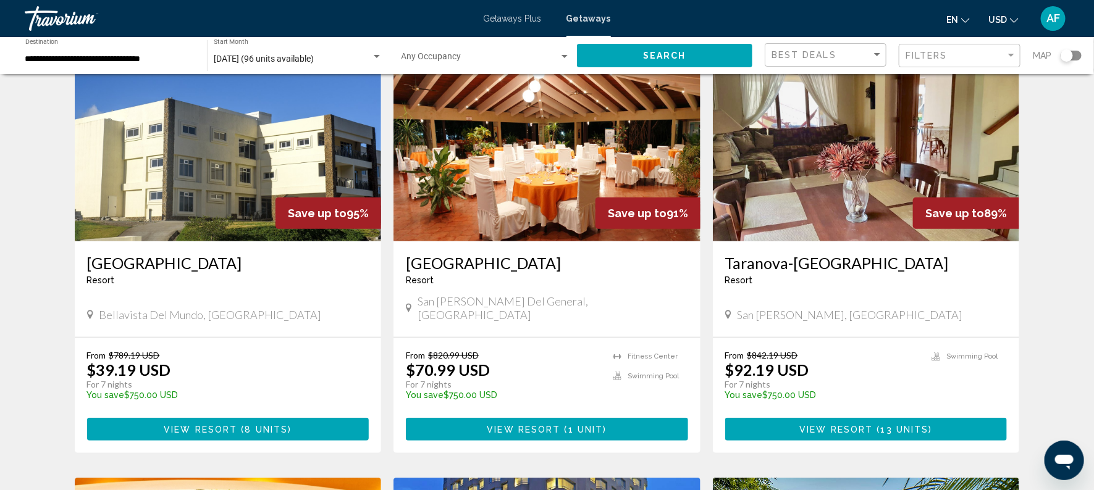
click at [552, 177] on img "Main content" at bounding box center [546, 143] width 307 height 198
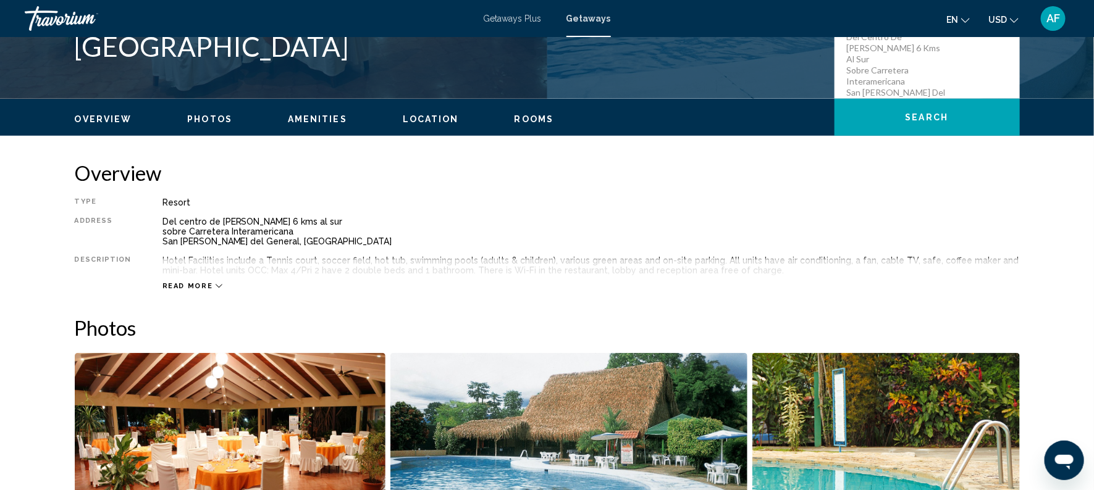
scroll to position [306, 0]
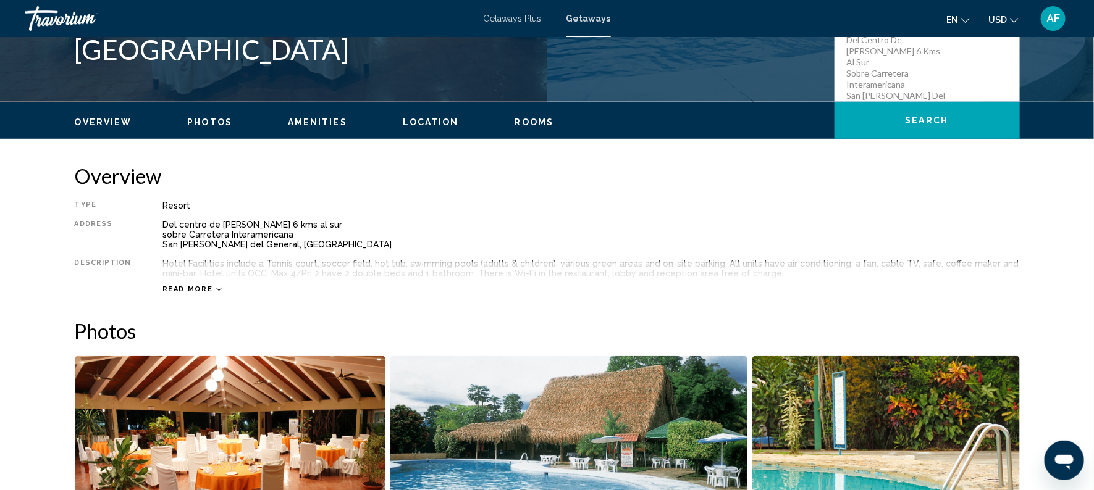
click at [190, 289] on span "Read more" at bounding box center [187, 289] width 51 height 8
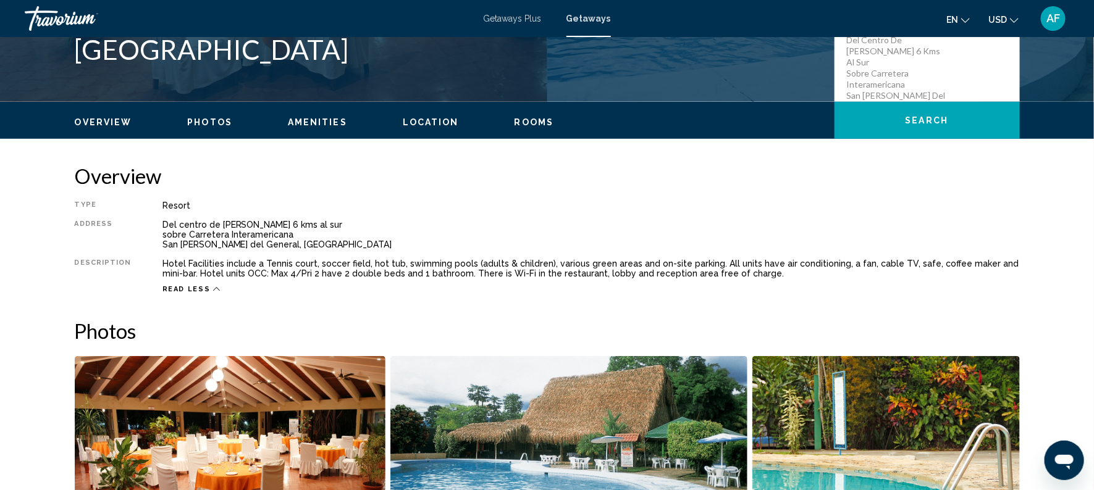
click at [539, 293] on div "Read less" at bounding box center [590, 286] width 857 height 15
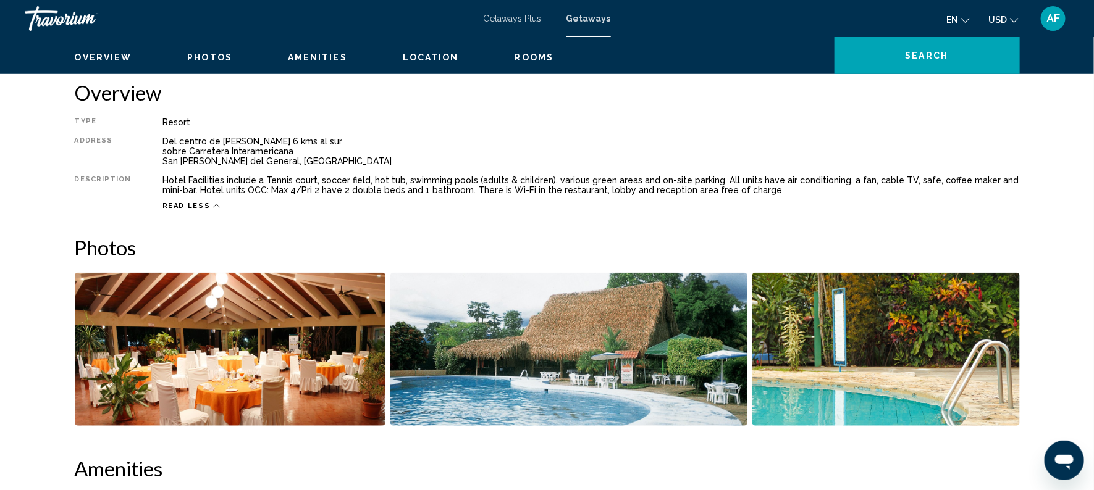
scroll to position [0, 0]
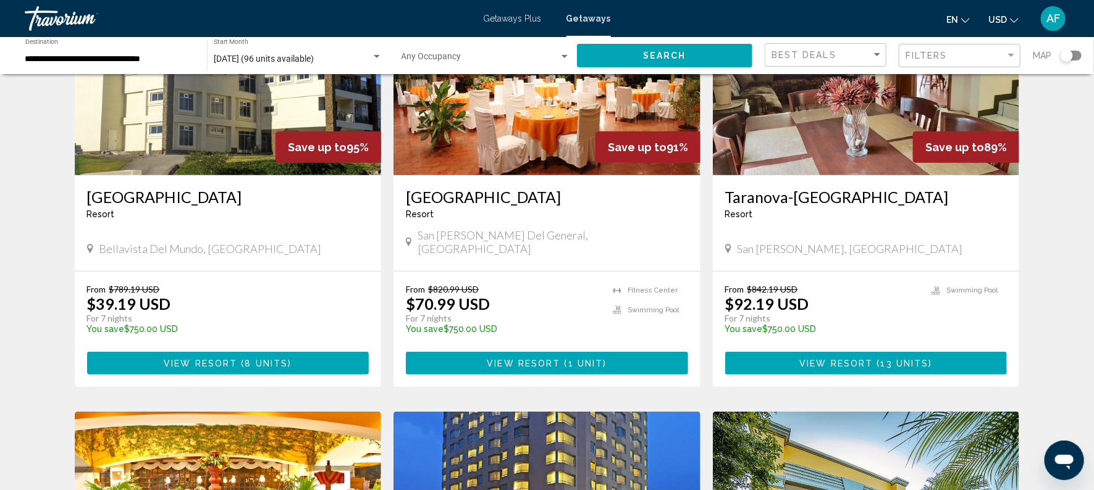
scroll to position [147, 0]
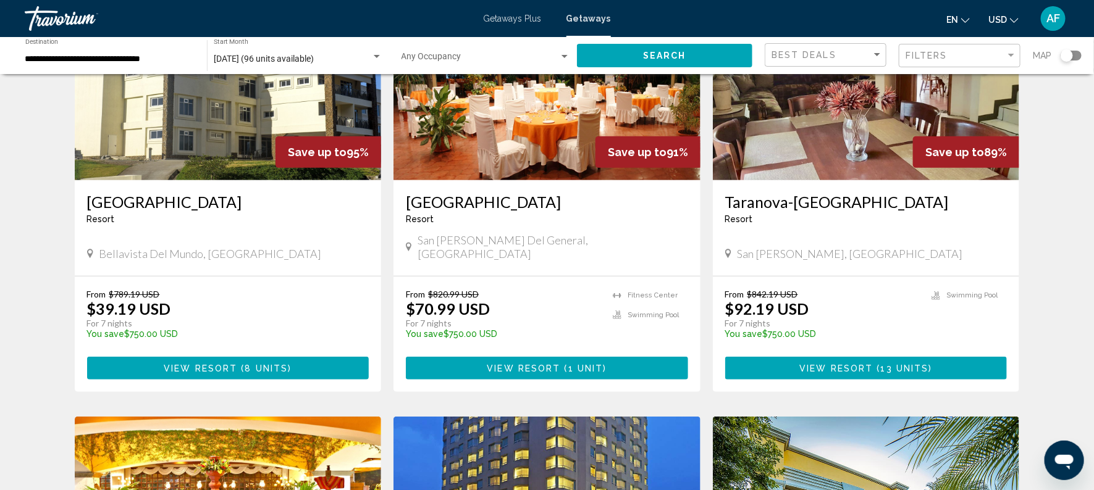
click at [131, 208] on h3 "[GEOGRAPHIC_DATA]" at bounding box center [228, 202] width 282 height 19
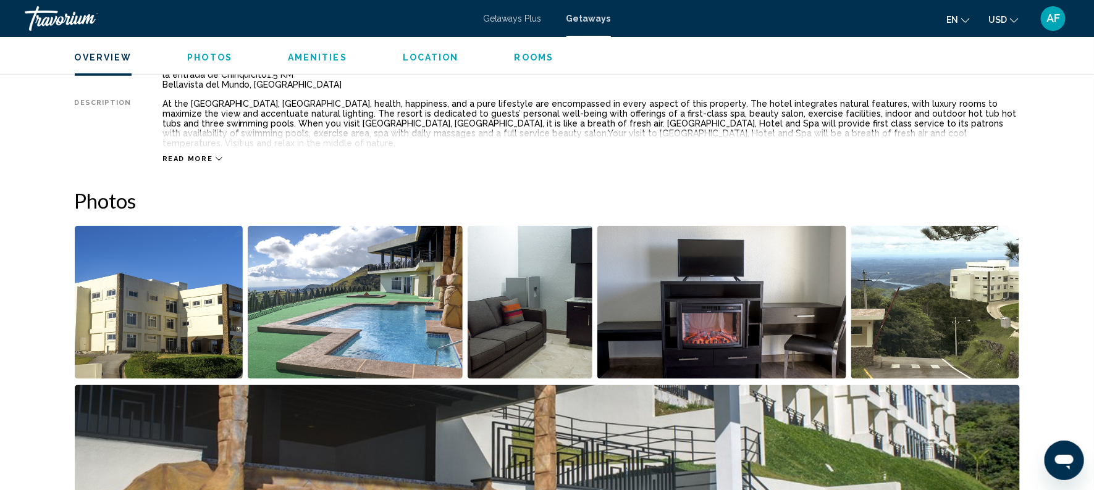
scroll to position [471, 0]
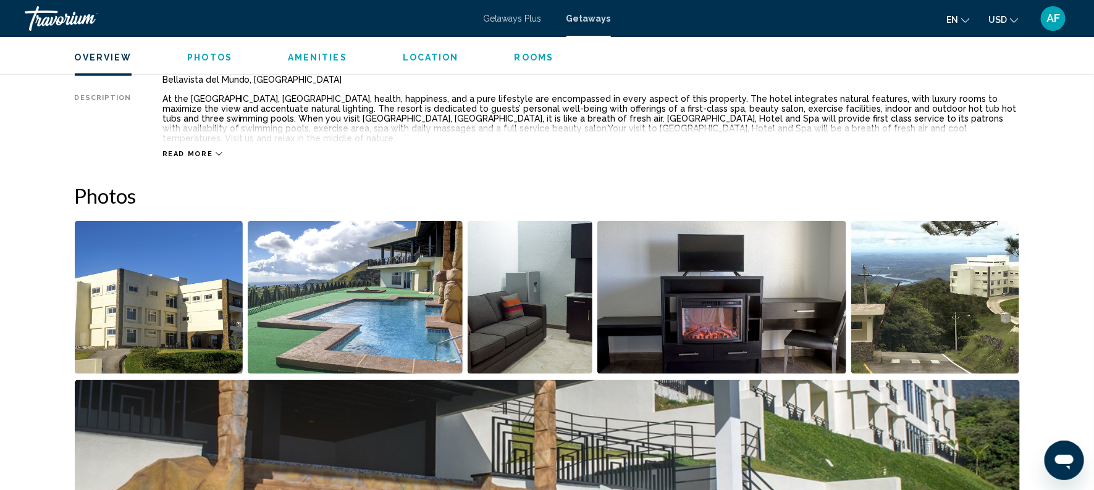
click at [192, 150] on span "Read more" at bounding box center [187, 154] width 51 height 8
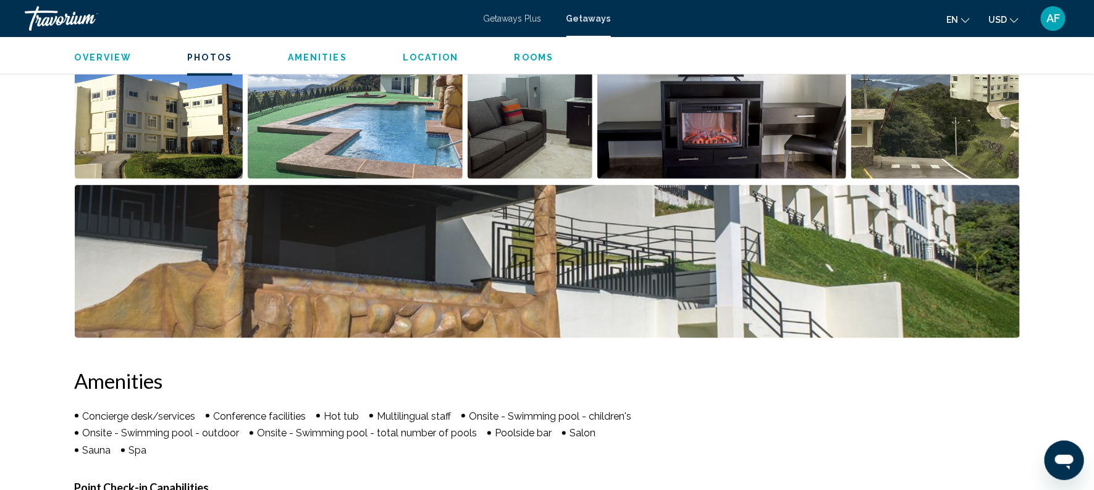
scroll to position [692, 0]
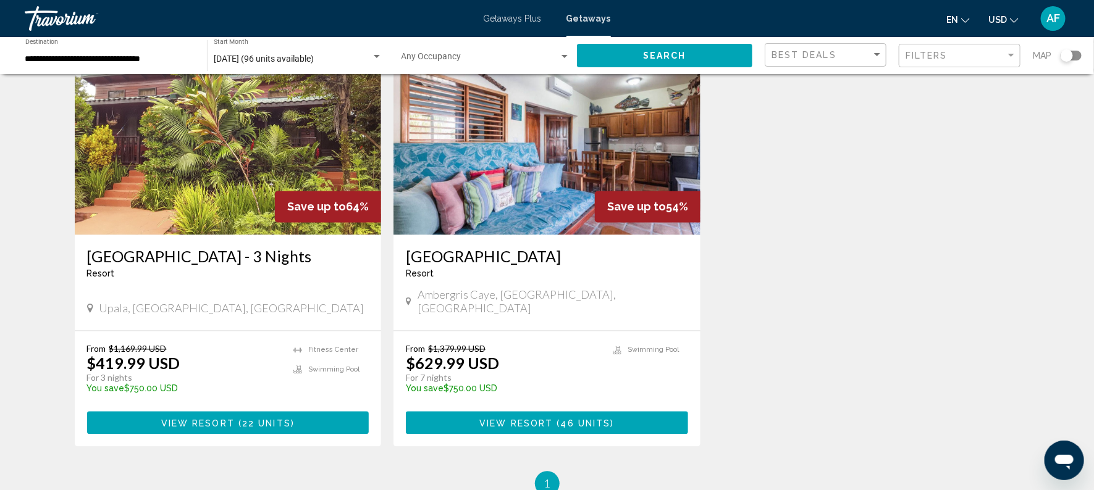
scroll to position [44, 0]
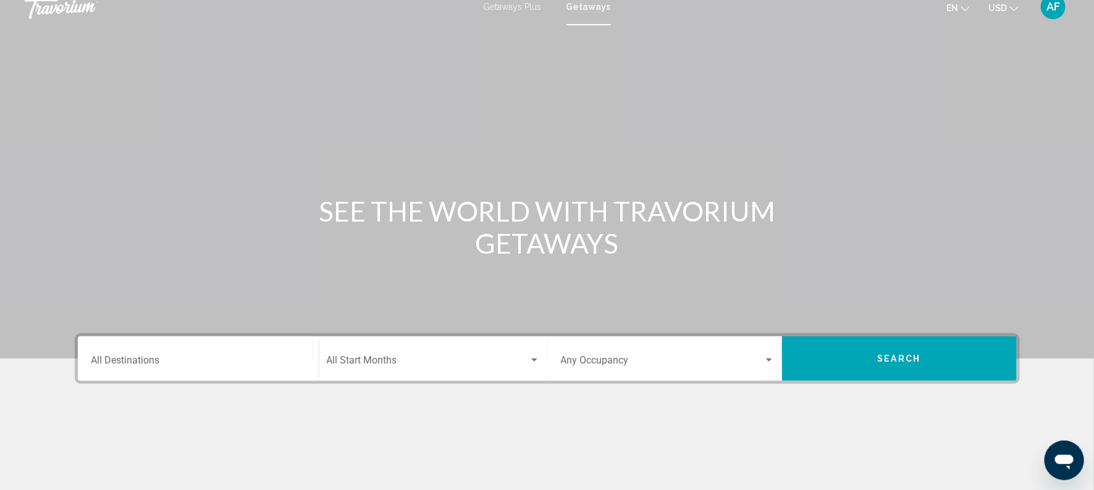
scroll to position [11, 0]
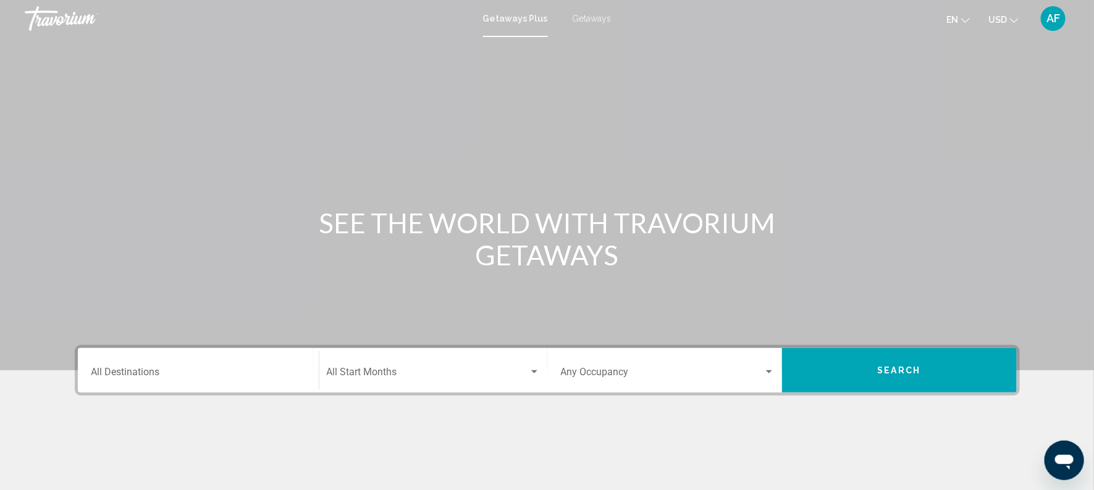
click at [575, 17] on span "Getaways" at bounding box center [591, 19] width 39 height 10
click at [125, 375] on input "Destination All Destinations" at bounding box center [198, 374] width 214 height 11
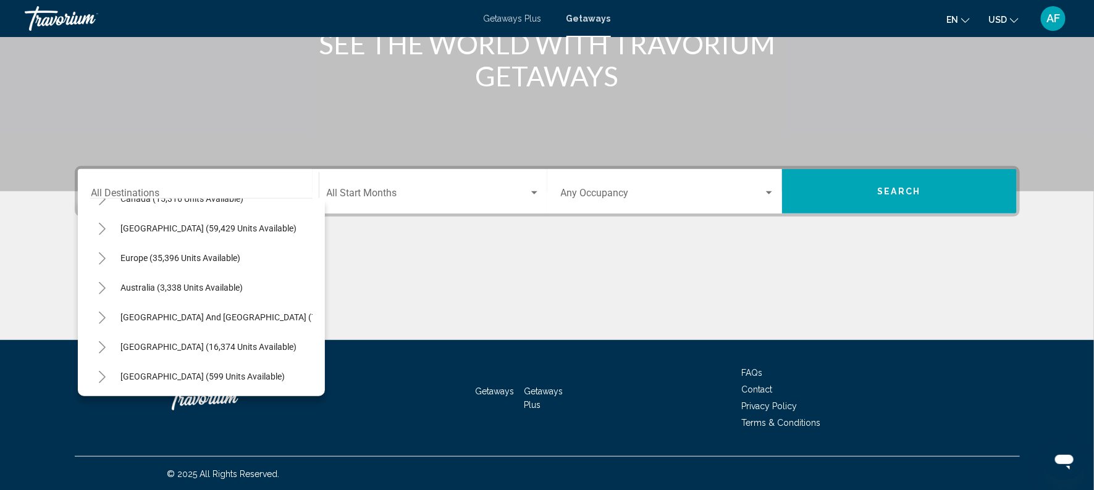
scroll to position [113, 0]
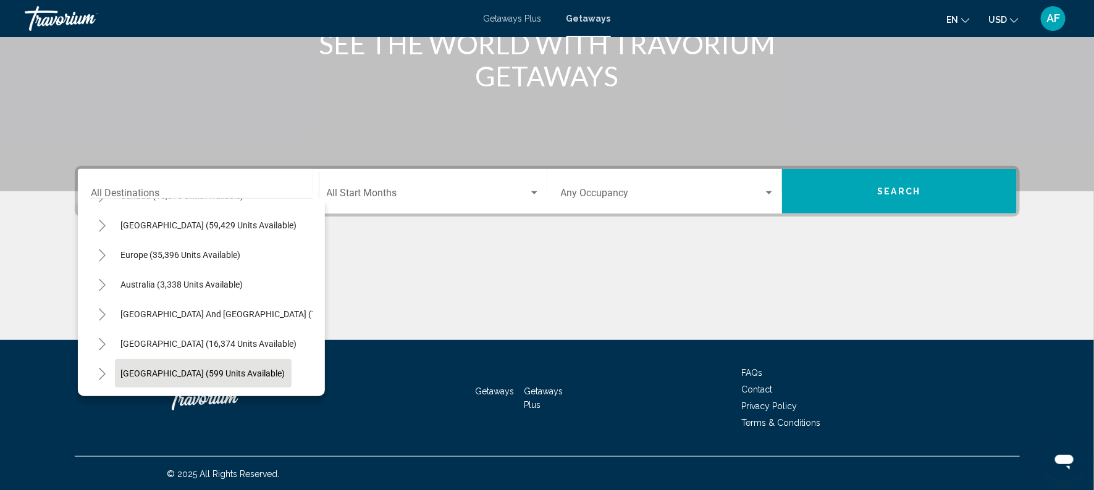
click at [235, 370] on span "[GEOGRAPHIC_DATA] (599 units available)" at bounding box center [203, 374] width 164 height 10
type input "**********"
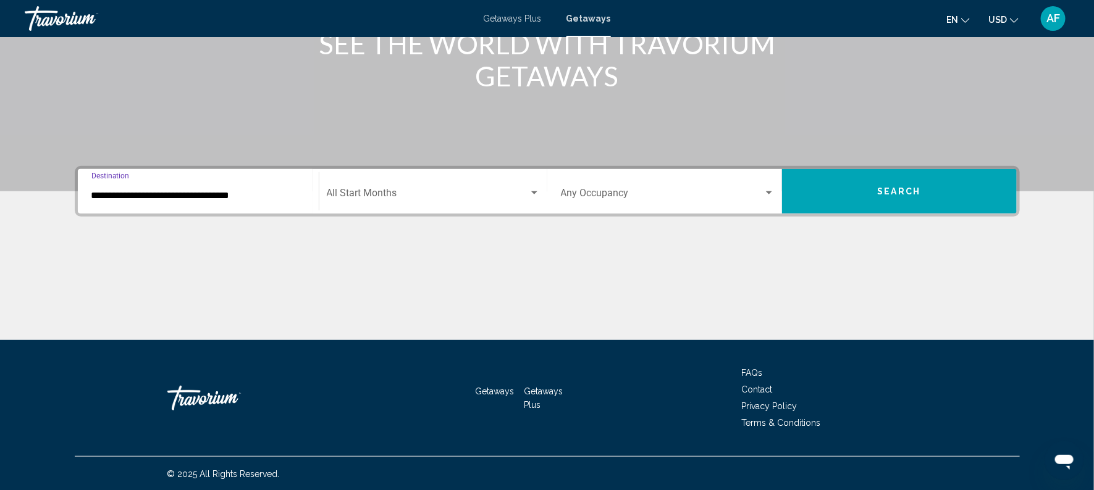
click at [360, 196] on span "Search widget" at bounding box center [428, 195] width 202 height 11
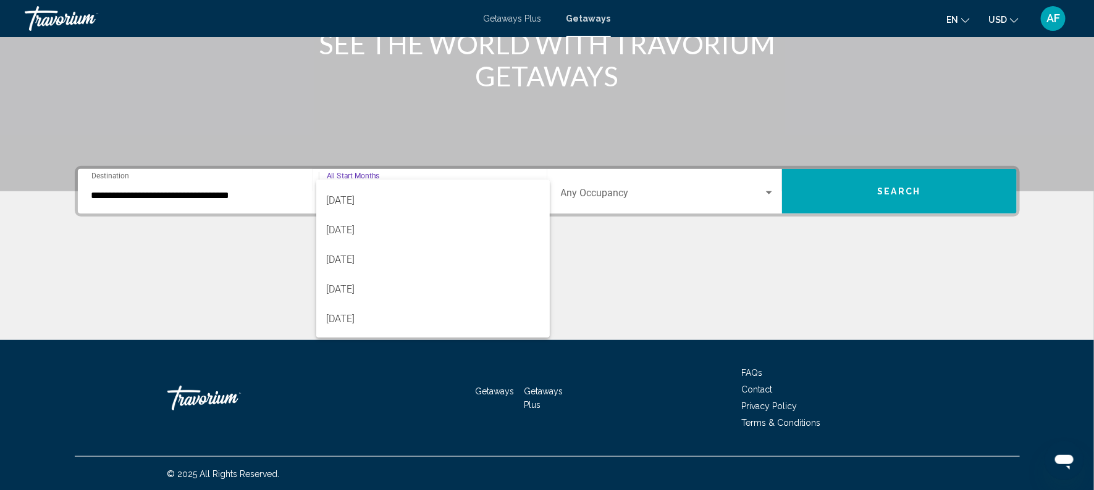
scroll to position [101, 0]
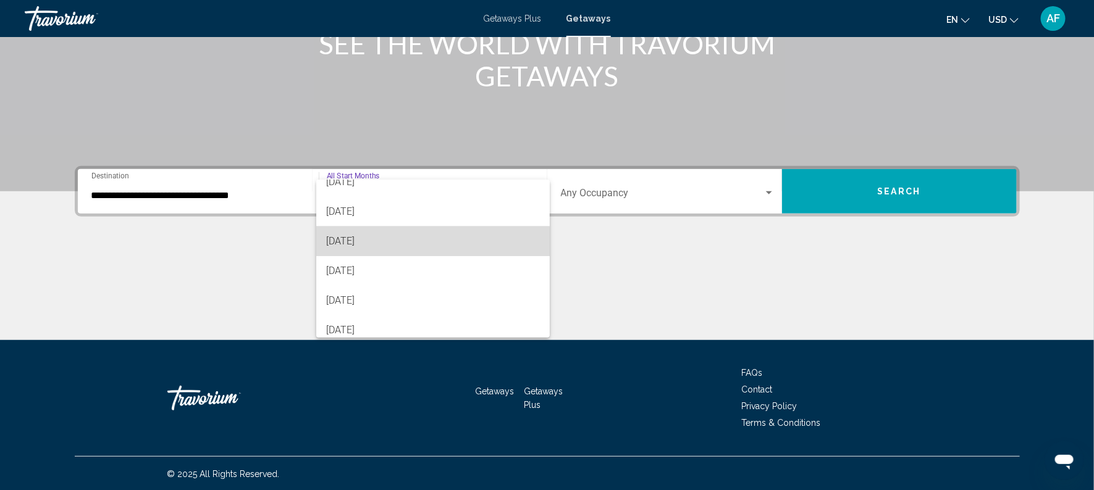
click at [340, 249] on span "[DATE]" at bounding box center [432, 242] width 213 height 30
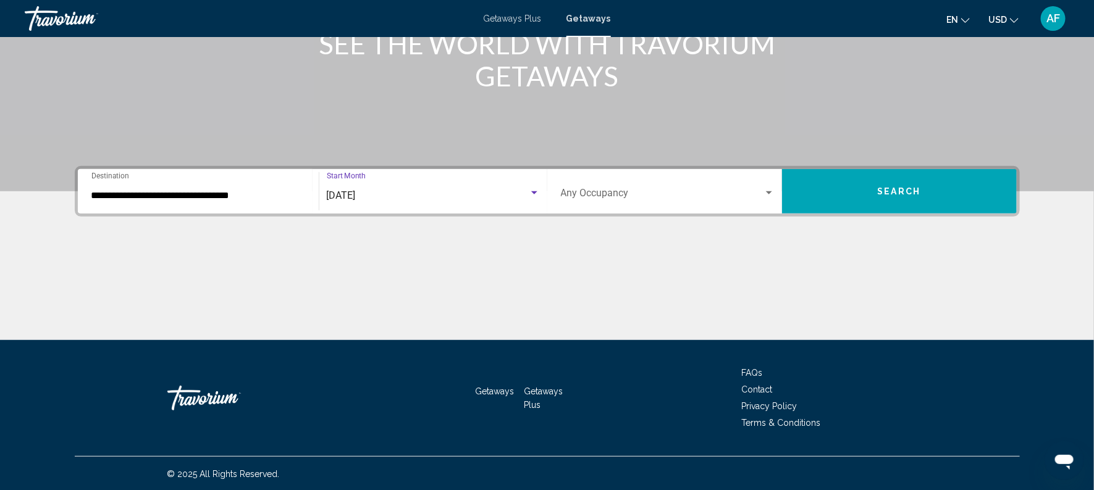
click at [844, 189] on button "Search" at bounding box center [899, 191] width 235 height 44
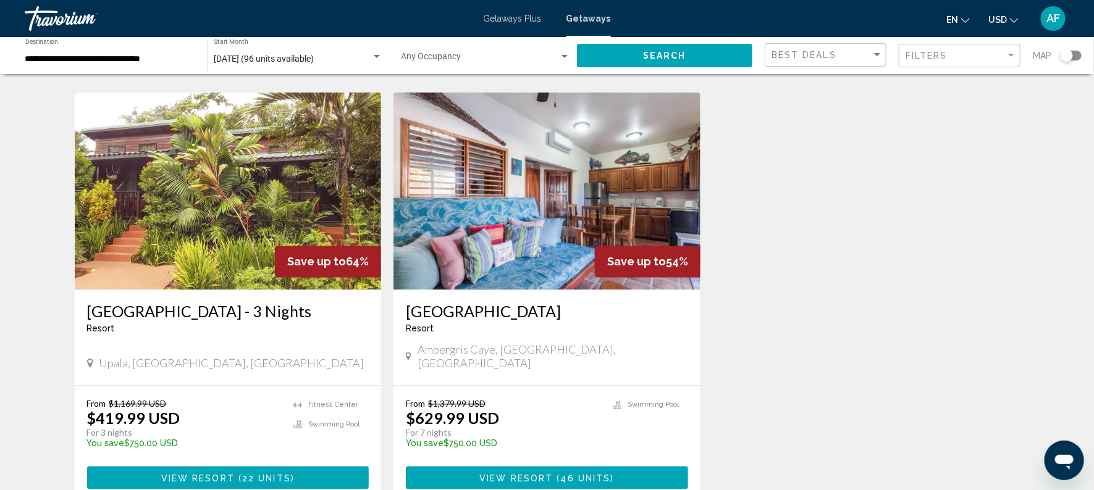
scroll to position [907, 0]
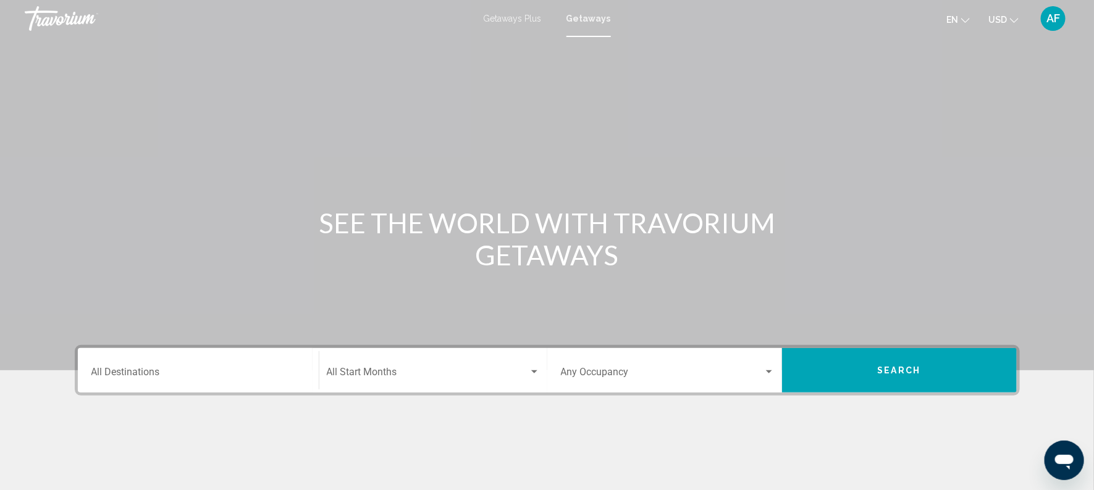
click at [156, 370] on input "Destination All Destinations" at bounding box center [198, 374] width 214 height 11
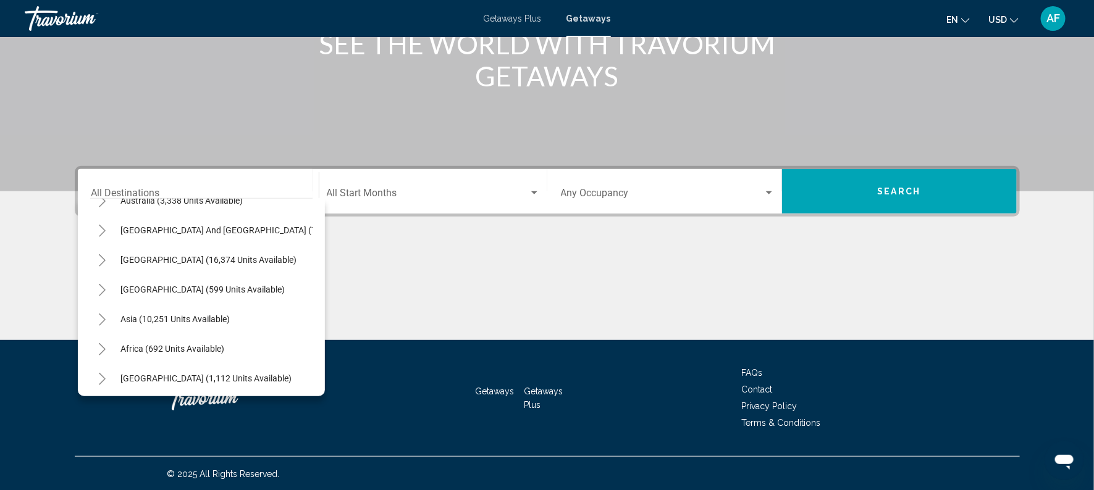
scroll to position [199, 0]
click at [218, 283] on span "[GEOGRAPHIC_DATA] (599 units available)" at bounding box center [203, 287] width 164 height 10
type input "**********"
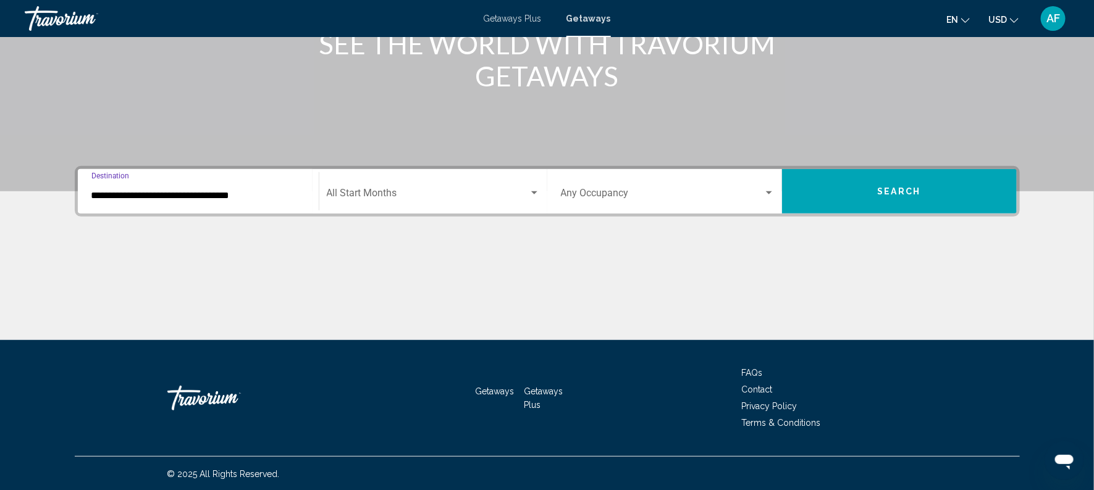
click at [327, 196] on span "Search widget" at bounding box center [428, 195] width 202 height 11
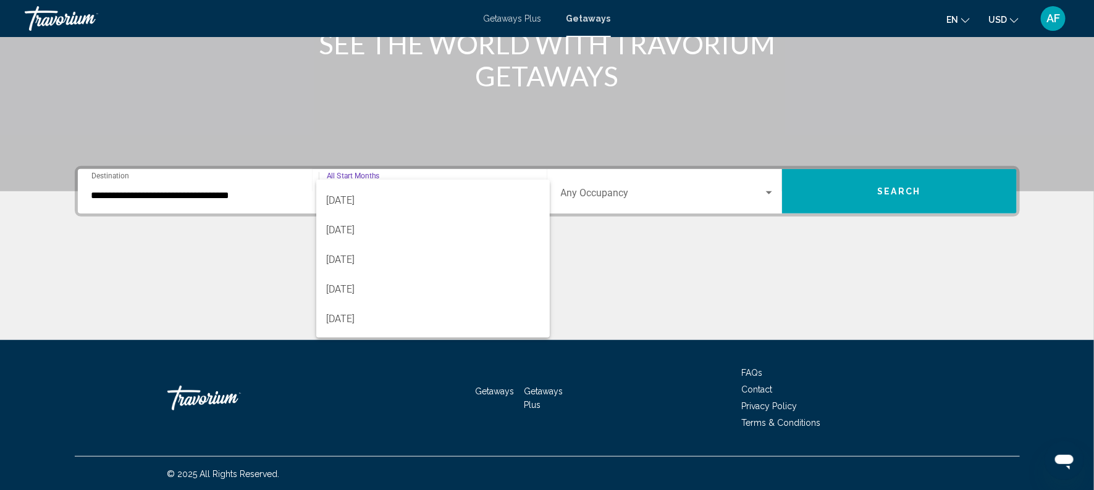
scroll to position [88, 0]
click at [430, 241] on span "[DATE]" at bounding box center [432, 255] width 213 height 30
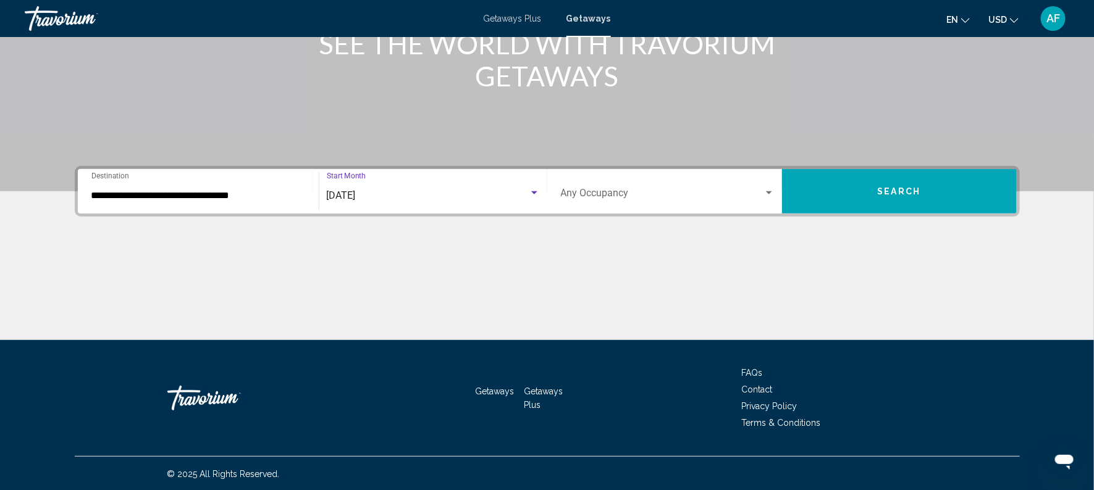
click at [892, 187] on span "Search" at bounding box center [899, 192] width 43 height 10
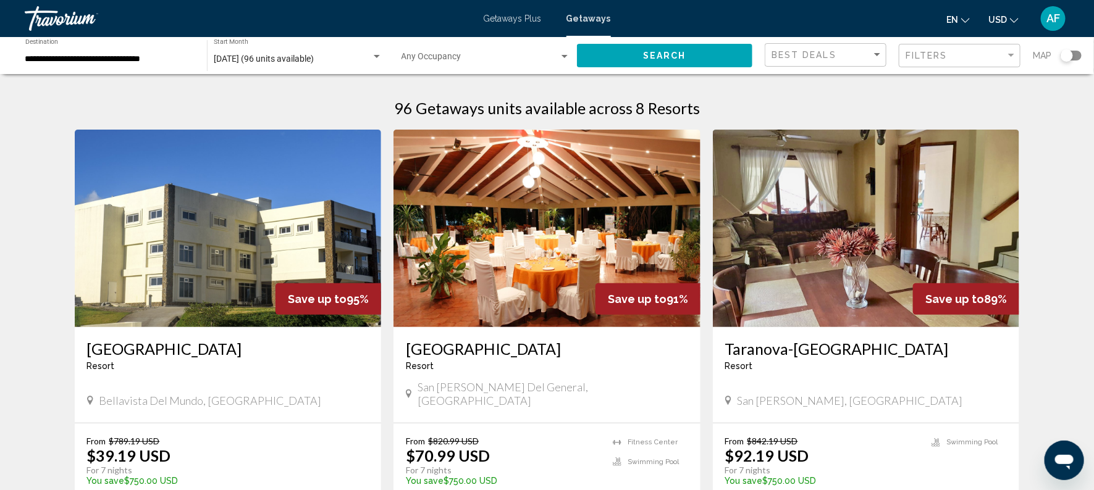
click at [892, 186] on img "Main content" at bounding box center [866, 229] width 307 height 198
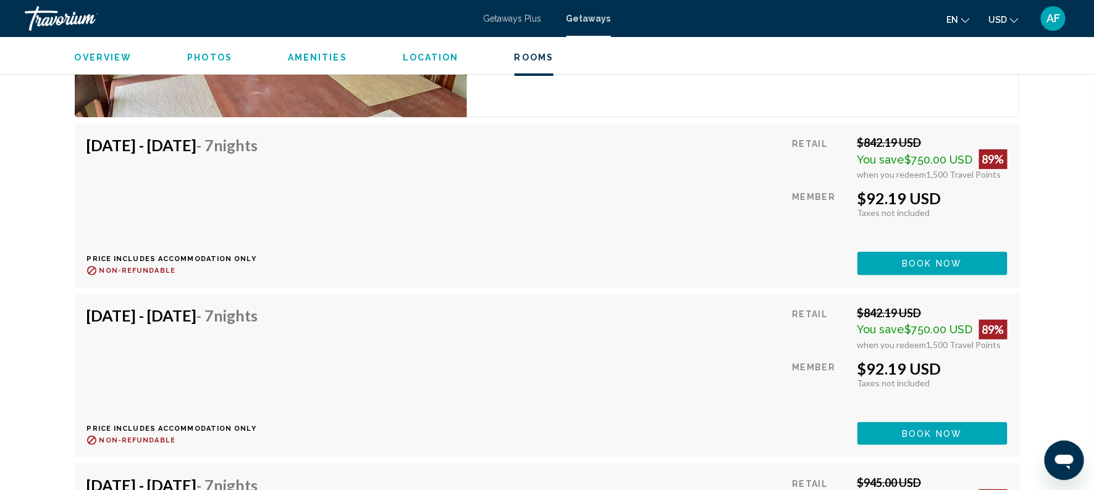
scroll to position [2215, 0]
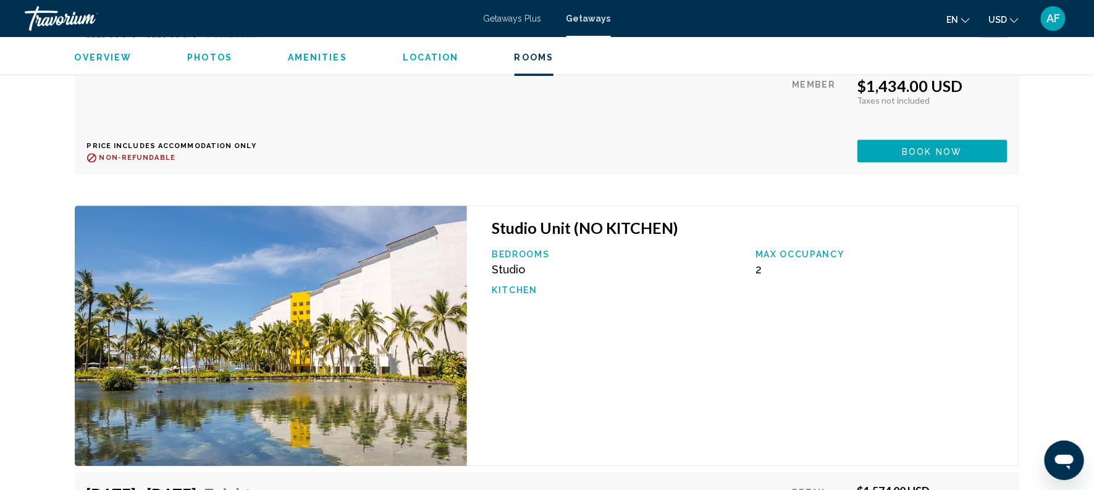
scroll to position [3478, 0]
